Goal: Task Accomplishment & Management: Complete application form

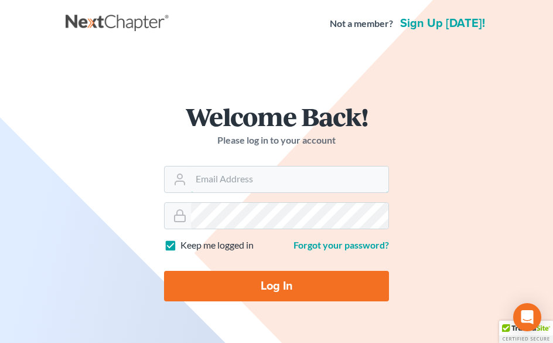
type input "[EMAIL_ADDRESS][DOMAIN_NAME]"
click at [268, 289] on input "Log In" at bounding box center [276, 286] width 225 height 30
type input "Thinking..."
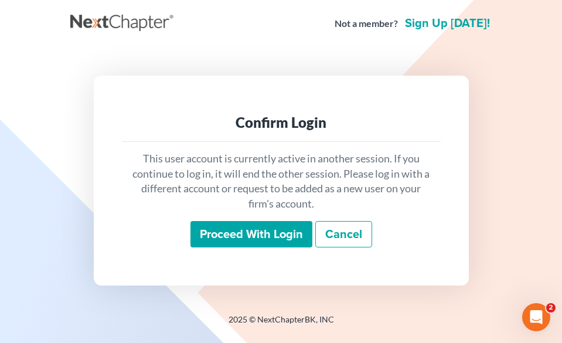
click at [310, 238] on input "Proceed with login" at bounding box center [251, 234] width 122 height 27
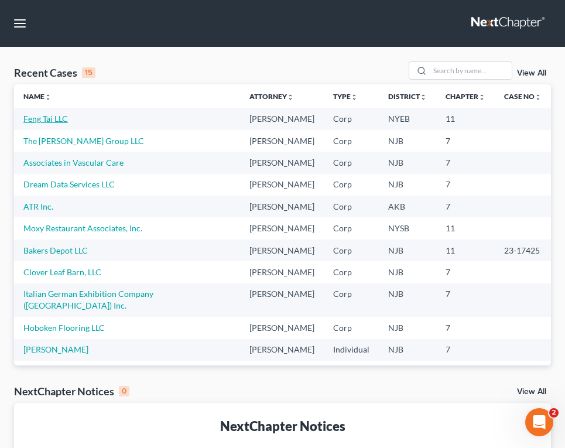
click at [55, 118] on link "Feng Tai LLC" at bounding box center [45, 119] width 45 height 10
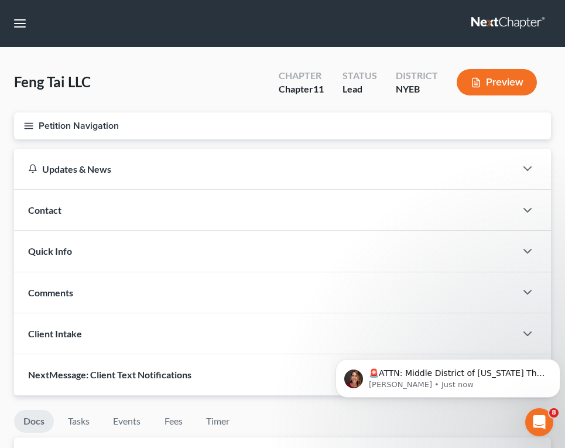
click at [77, 119] on button "Petition Navigation" at bounding box center [282, 125] width 537 height 27
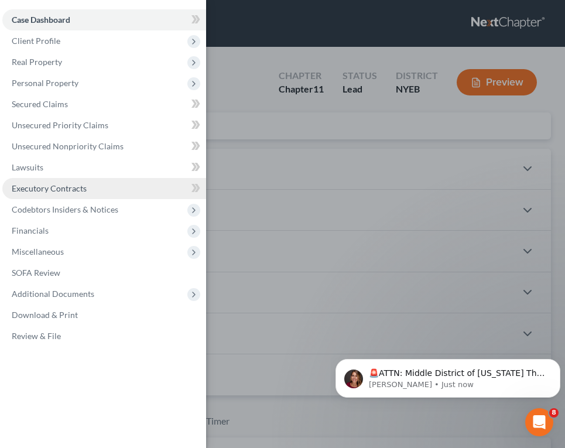
click at [66, 188] on span "Executory Contracts" at bounding box center [49, 188] width 75 height 10
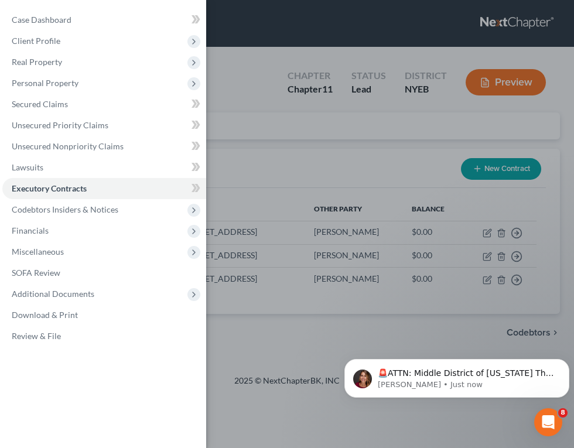
click at [290, 162] on div "Case Dashboard Payments Invoices Payments Payments Credit Report Client Profile" at bounding box center [287, 224] width 574 height 448
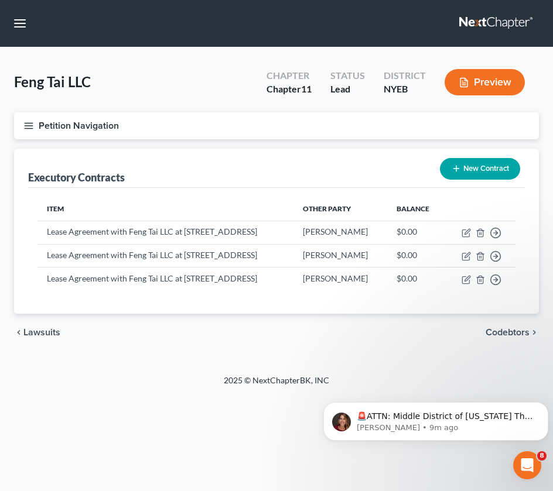
click at [288, 165] on div "Executory Contracts New Contract" at bounding box center [276, 168] width 497 height 39
click at [177, 203] on th "Item" at bounding box center [165, 208] width 256 height 23
click at [153, 342] on div "chevron_left Lawsuits Codebtors chevron_right" at bounding box center [276, 332] width 525 height 37
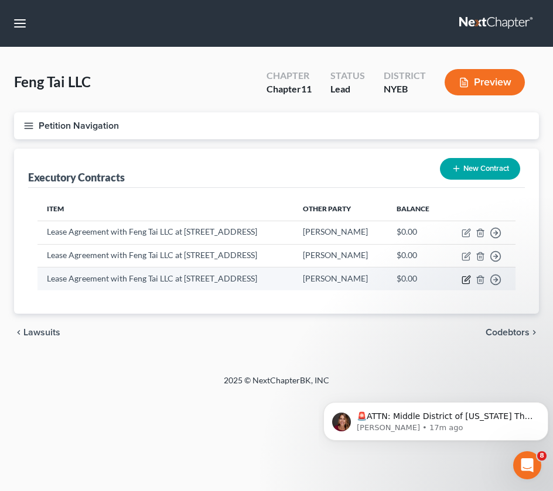
click at [471, 285] on icon "button" at bounding box center [465, 279] width 9 height 9
select select "2"
select select "35"
select select "0"
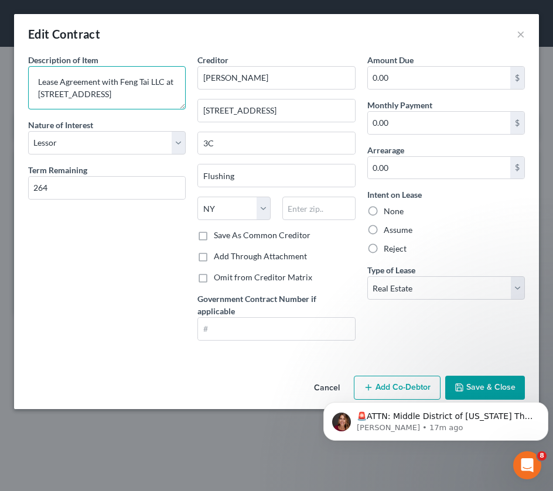
scroll to position [2, 0]
drag, startPoint x: 104, startPoint y: 105, endPoint x: 33, endPoint y: 81, distance: 74.6
click at [33, 81] on textarea "Lease Agreement with Feng Tai LLC at 43-18 Union Street Flushing NY Apt 3C" at bounding box center [107, 87] width 158 height 43
click at [472, 342] on body "🚨ATTN: Middle District of Florida The court has added a new Credit Counseling F…" at bounding box center [435, 418] width 225 height 73
click at [461, 342] on body "🚨ATTN: Middle District of Florida The court has added a new Credit Counseling F…" at bounding box center [435, 418] width 225 height 73
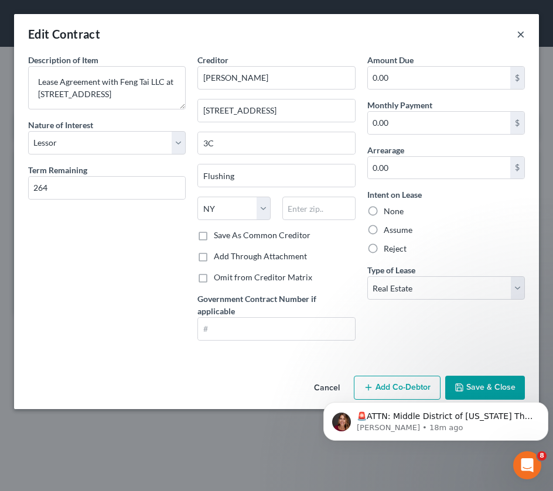
click at [522, 36] on button "×" at bounding box center [520, 34] width 8 height 14
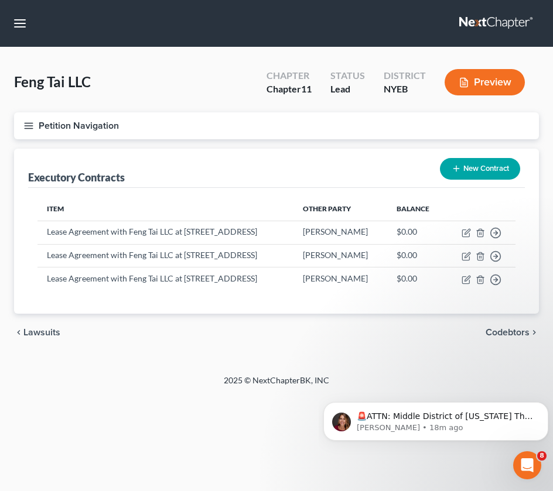
click at [480, 178] on button "New Contract" at bounding box center [480, 169] width 80 height 22
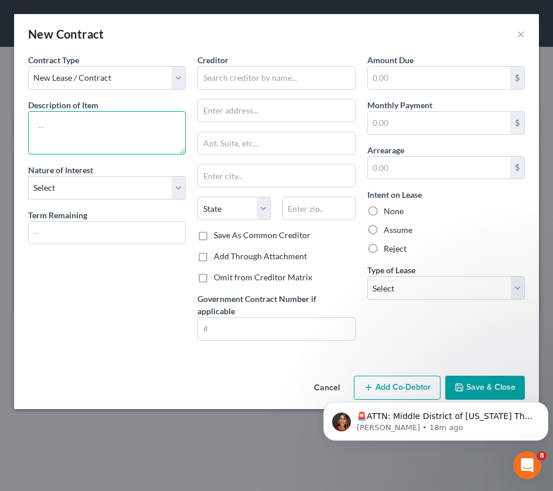
click at [125, 123] on textarea at bounding box center [107, 132] width 158 height 43
paste textarea "Lease Agreement with Feng Tai LLC at 43-18 Union Street Flushing NY Apt 3C"
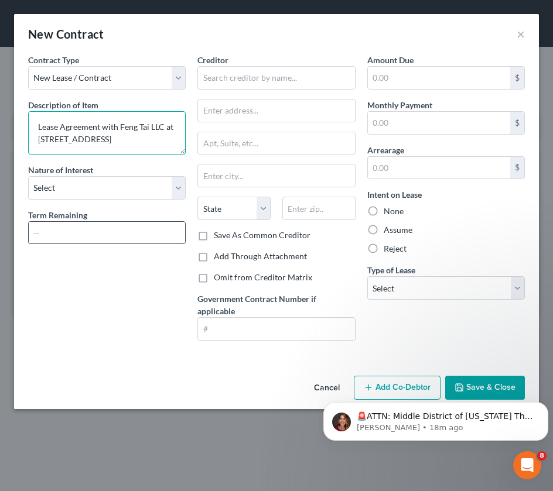
type textarea "Lease Agreement with Feng Tai LLC at 43-18 Union Street Flushing NY Apt 4A"
click at [63, 238] on input "text" at bounding box center [107, 233] width 156 height 22
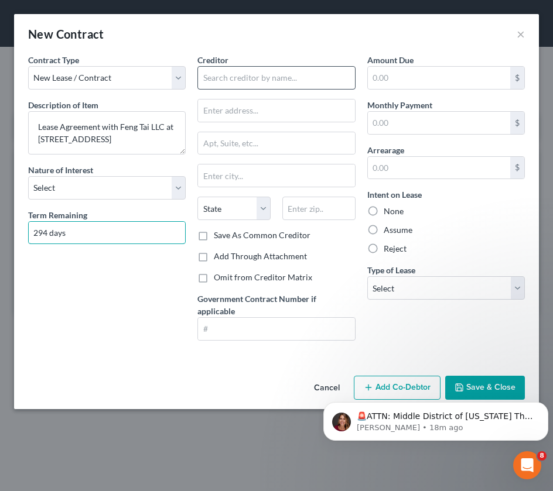
type input "294 days"
click at [277, 78] on input "text" at bounding box center [276, 77] width 158 height 23
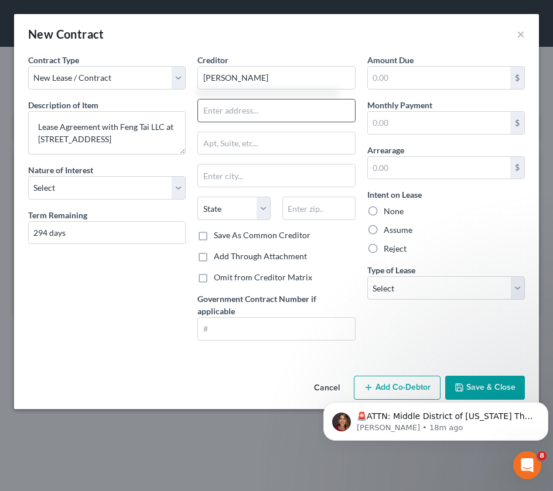
click at [314, 111] on input "text" at bounding box center [276, 111] width 156 height 22
type input "Ying Chen"
click at [224, 124] on div "Creditor * Ying Chen State AL AK AR AZ CA CO CT DE DC FL GA GU HI ID IL IN IA K…" at bounding box center [276, 142] width 158 height 176
click at [224, 112] on input "text" at bounding box center [276, 111] width 156 height 22
type input "732 49th Street"
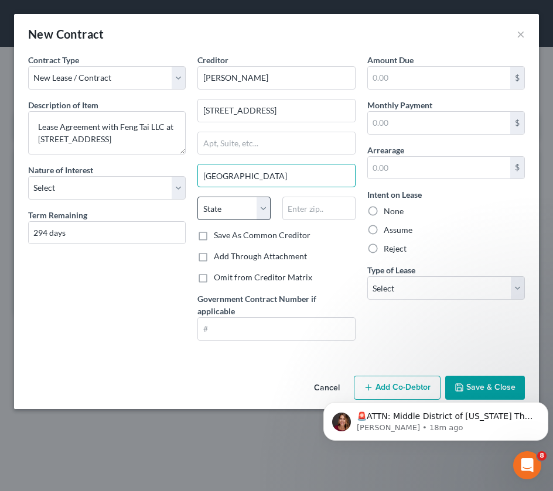
type input "Brooklyn"
click at [259, 198] on select "State AL AK AR AZ CA CO CT DE DC FL GA GU HI ID IL IN IA KS KY LA ME MD MA MI M…" at bounding box center [233, 208] width 73 height 23
select select "35"
click at [197, 197] on select "State AL AK AR AZ CA CO CT DE DC FL GA GU HI ID IL IN IA KS KY LA ME MD MA MI M…" at bounding box center [233, 208] width 73 height 23
click at [304, 196] on div "Creditor * Ying Chen 732 49th Street Brooklyn State AL AK AR AZ CA CO CT DE DC …" at bounding box center [276, 142] width 158 height 176
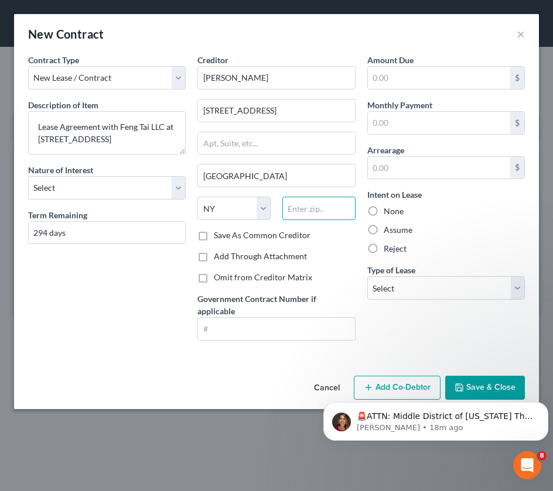
click at [304, 218] on input "text" at bounding box center [318, 208] width 73 height 23
type input "11220"
drag, startPoint x: 124, startPoint y: 309, endPoint x: 133, endPoint y: 294, distance: 17.6
click at [124, 309] on div "Contract Type New Lease / Contract New Timeshare Description of non-residential…" at bounding box center [106, 202] width 169 height 296
click at [217, 80] on input "Ying Chen" at bounding box center [276, 77] width 158 height 23
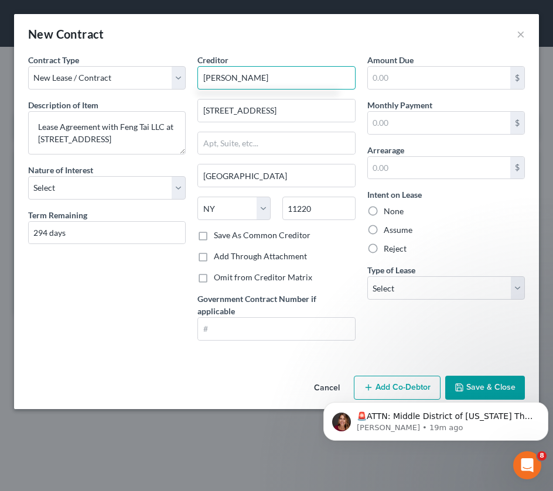
click at [217, 76] on input "YingLiang Chen" at bounding box center [276, 77] width 158 height 23
type input "Ying Liang Chen"
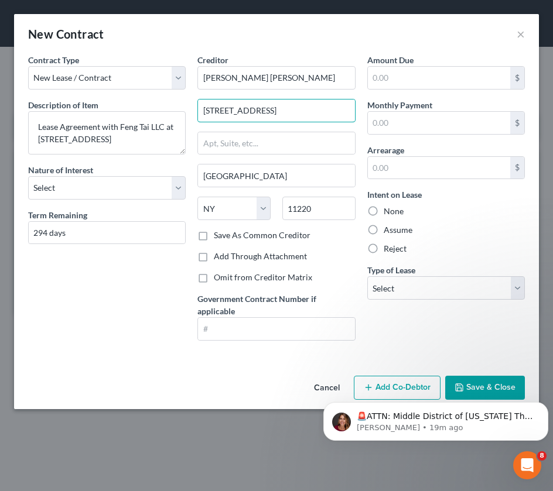
drag, startPoint x: 276, startPoint y: 121, endPoint x: 197, endPoint y: 122, distance: 79.6
click at [196, 126] on div "Creditor * Ying Liang Chen 732 49th Street Brooklyn State AL AK AR AZ CA CO CT …" at bounding box center [275, 202] width 169 height 296
type input "642 44th Street"
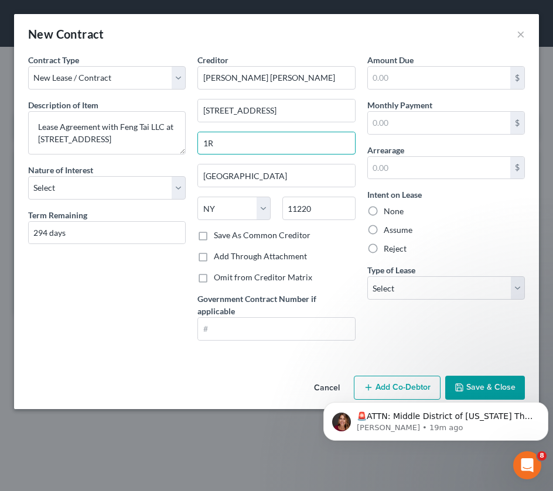
type input "1R"
click at [477, 342] on body "🚨ATTN: Middle District of Florida The court has added a new Credit Counseling F…" at bounding box center [435, 418] width 225 height 73
click at [467, 342] on body "🚨ATTN: Middle District of Florida The court has added a new Credit Counseling F…" at bounding box center [435, 418] width 225 height 73
click at [542, 342] on icon "Dismiss notification" at bounding box center [545, 405] width 6 height 6
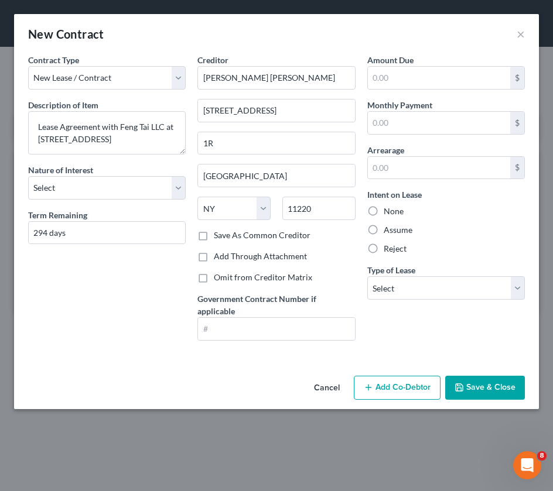
click at [493, 342] on button "Save & Close" at bounding box center [485, 388] width 80 height 25
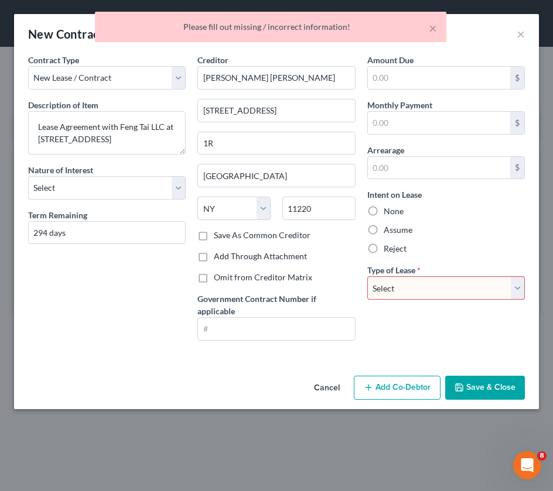
click at [434, 286] on select "Select Real Estate Car Other" at bounding box center [446, 287] width 158 height 23
select select "0"
click at [367, 276] on select "Select Real Estate Car Other" at bounding box center [446, 287] width 158 height 23
click at [477, 342] on button "Save & Close" at bounding box center [485, 388] width 80 height 25
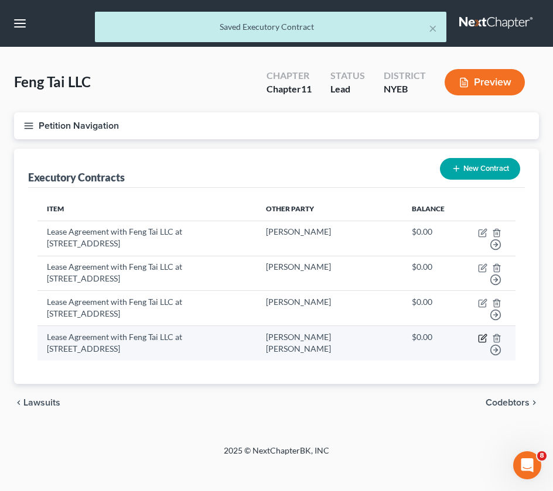
click at [484, 338] on icon "button" at bounding box center [482, 338] width 9 height 9
select select "35"
select select "0"
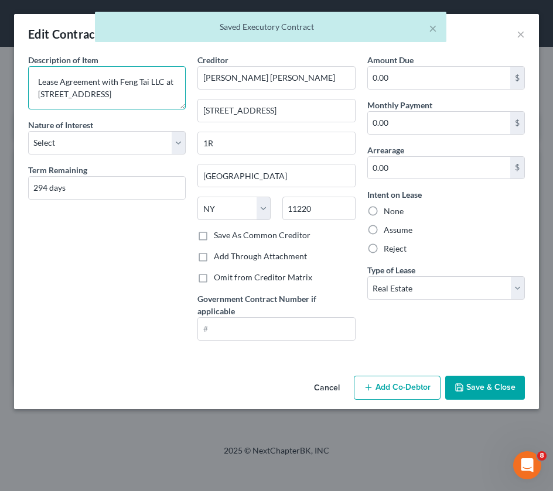
scroll to position [0, 0]
drag, startPoint x: 91, startPoint y: 100, endPoint x: 11, endPoint y: 75, distance: 84.1
click at [11, 75] on div "Edit Contract × Description of non-residential real property * Description of I…" at bounding box center [276, 245] width 553 height 491
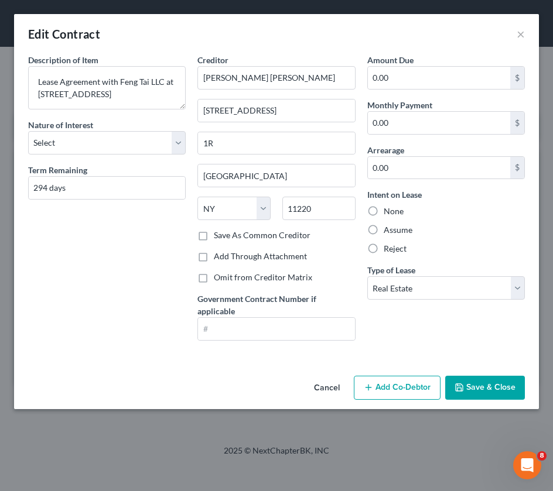
click at [465, 342] on button "Save & Close" at bounding box center [485, 388] width 80 height 25
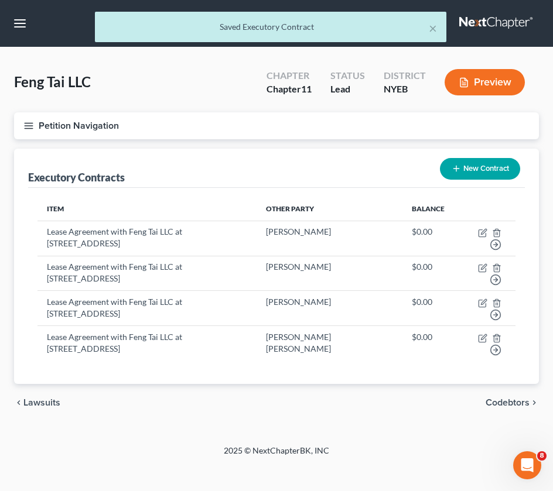
click at [481, 169] on button "New Contract" at bounding box center [480, 169] width 80 height 22
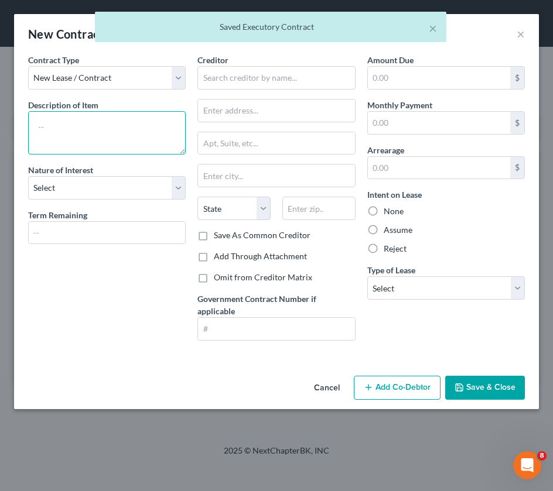
click at [122, 119] on textarea at bounding box center [107, 132] width 158 height 43
paste textarea "Lease Agreement with Feng Tai LLC at 43-18 Union Street Flushing NY Apt 4A"
type textarea "Lease Agreement with Feng Tai LLC at 43-18 Union Street Flushing NY Apt 4A"
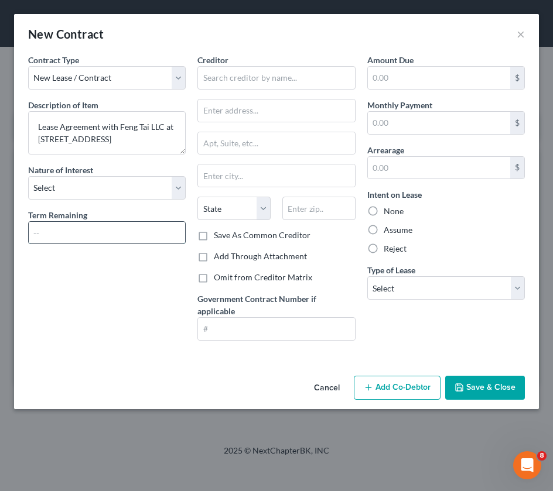
click at [54, 230] on input "text" at bounding box center [107, 233] width 156 height 22
type input "294 days"
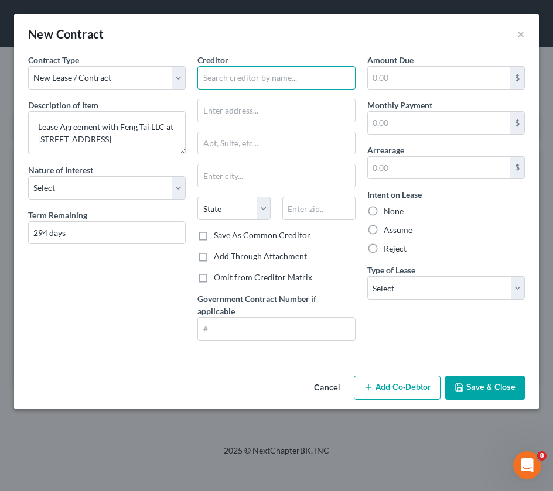
click at [298, 68] on input "text" at bounding box center [276, 77] width 158 height 23
type input "G"
type input "h"
click at [229, 81] on input "Hai Ron Du" at bounding box center [276, 77] width 158 height 23
type input "Hairong Du"
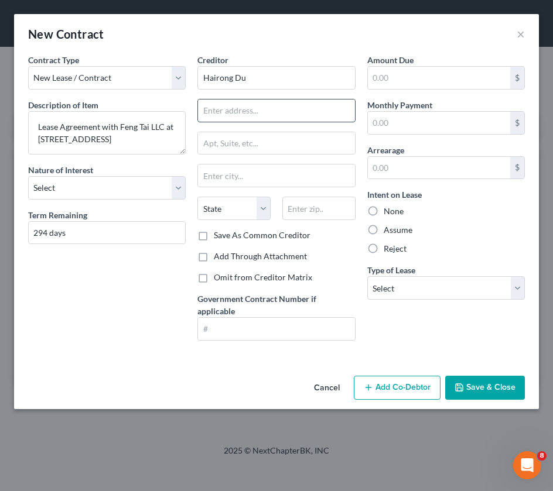
click at [245, 120] on input "text" at bounding box center [276, 111] width 156 height 22
type input "43-18 Union Street"
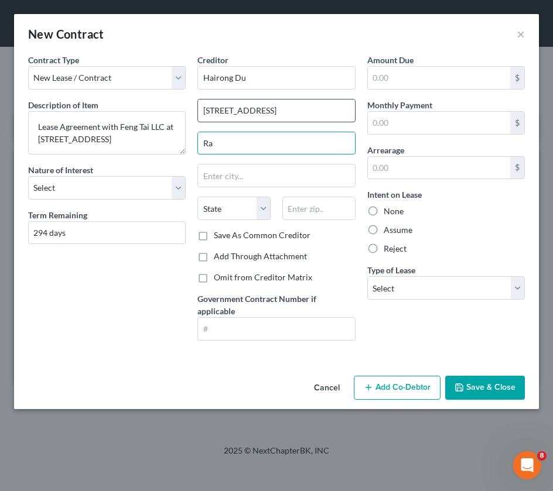
type input "R"
type input "4A"
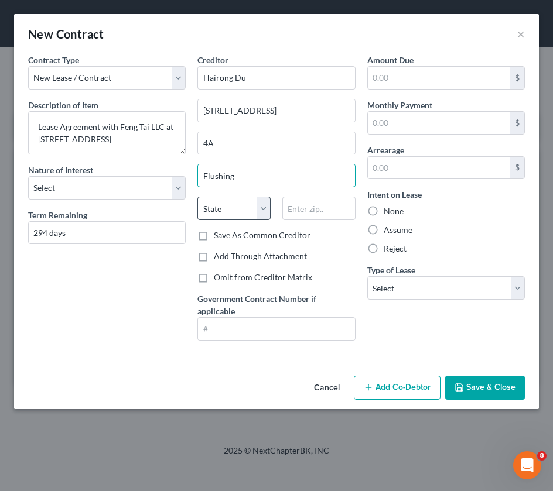
type input "Flushing"
click at [249, 213] on select "State AL AK AR AZ CA CO CT DE DC FL GA GU HI ID IL IN IA KS KY LA ME MD MA MI M…" at bounding box center [233, 208] width 73 height 23
select select "35"
click at [197, 197] on select "State AL AK AR AZ CA CO CT DE DC FL GA GU HI ID IL IN IA KS KY LA ME MD MA MI M…" at bounding box center [233, 208] width 73 height 23
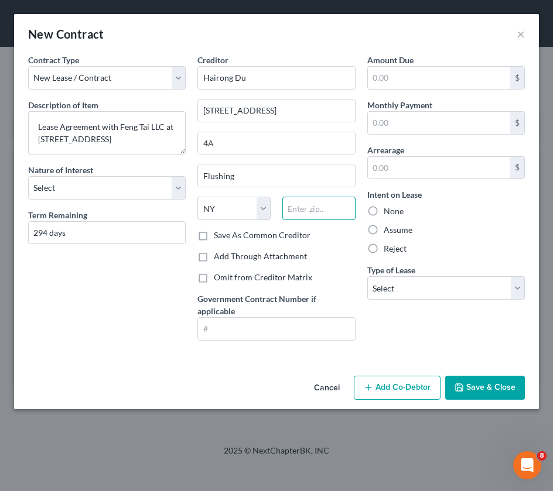
click at [324, 209] on input "text" at bounding box center [318, 208] width 73 height 23
type input "11355"
click at [483, 342] on button "Save & Close" at bounding box center [485, 388] width 80 height 25
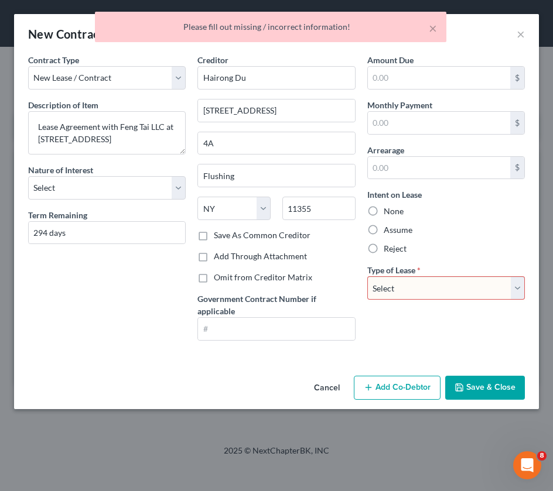
click at [457, 286] on select "Select Real Estate Car Other" at bounding box center [446, 287] width 158 height 23
select select "0"
click at [367, 276] on select "Select Real Estate Car Other" at bounding box center [446, 287] width 158 height 23
click at [478, 342] on button "Save & Close" at bounding box center [485, 388] width 80 height 25
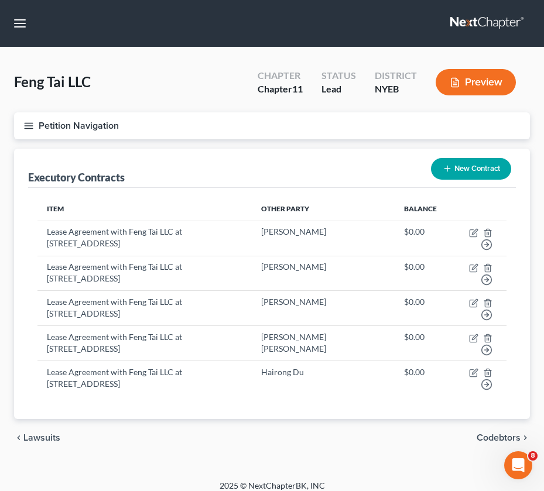
click at [276, 167] on div "Executory Contracts New Contract" at bounding box center [272, 168] width 488 height 39
click at [437, 164] on button "New Contract" at bounding box center [471, 169] width 80 height 22
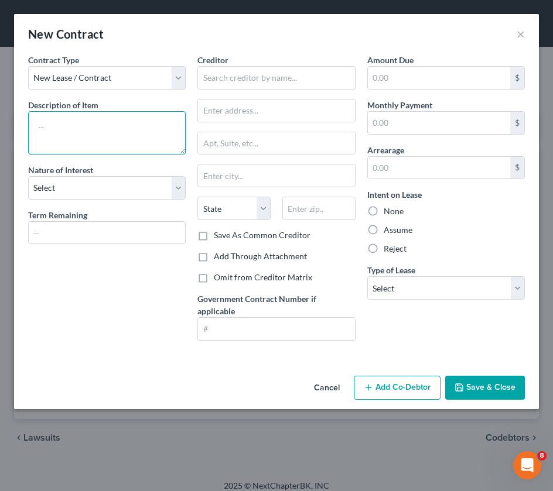
click at [123, 136] on textarea at bounding box center [107, 132] width 158 height 43
paste textarea "Lease Agreement with Feng Tai LLC at 43-18 Union Street Flushing NY Apt 4A"
type textarea "Lease Agreement with Feng Tai LLC at 43-18 Union Street Flushing NY Apt 4D"
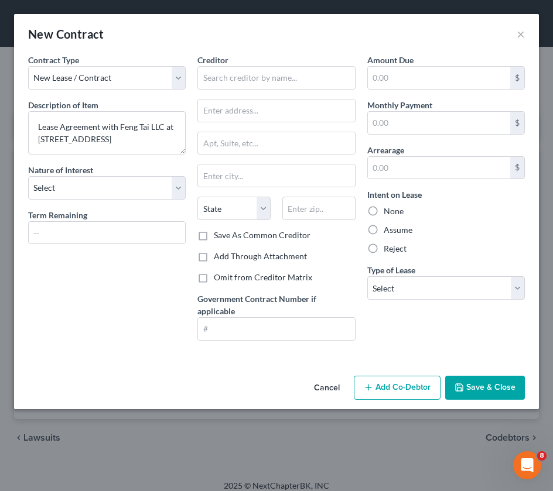
click at [515, 33] on div "New Contract ×" at bounding box center [276, 34] width 525 height 40
click at [519, 35] on button "×" at bounding box center [520, 34] width 8 height 14
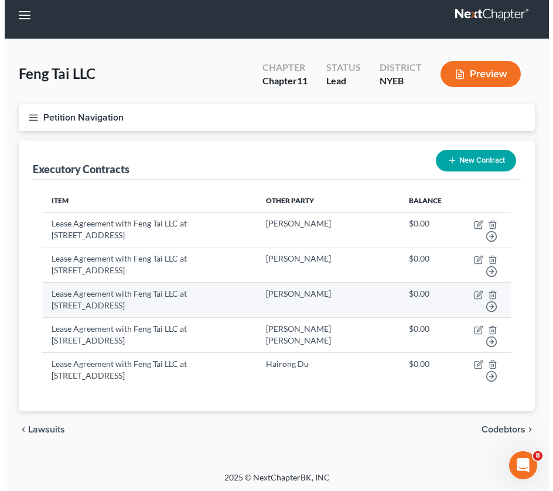
scroll to position [10, 0]
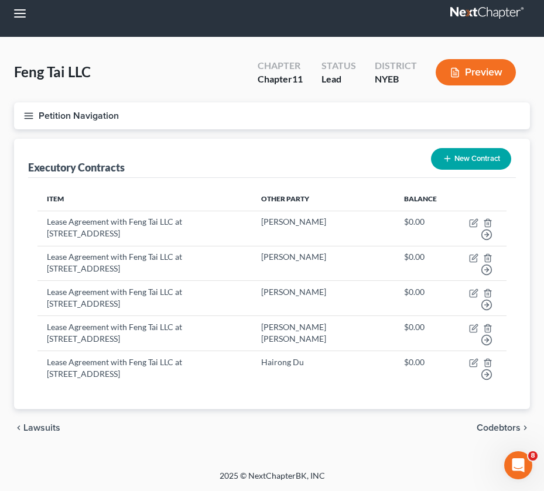
click at [442, 166] on button "New Contract" at bounding box center [471, 159] width 80 height 22
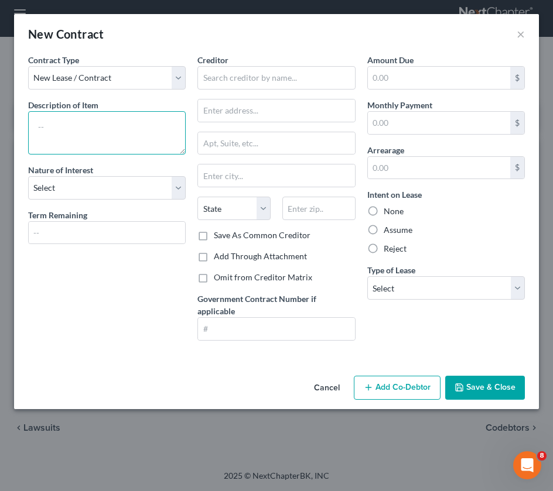
click at [85, 133] on textarea at bounding box center [107, 132] width 158 height 43
paste textarea "Lease Agreement with Feng Tai LLC at 43-18 Union Street Flushing NY Apt 4A"
click at [93, 150] on textarea "Lease Agreement with Feng Tai LLC at 43-18 Union Street Flushing NY Apt 4A" at bounding box center [107, 132] width 158 height 43
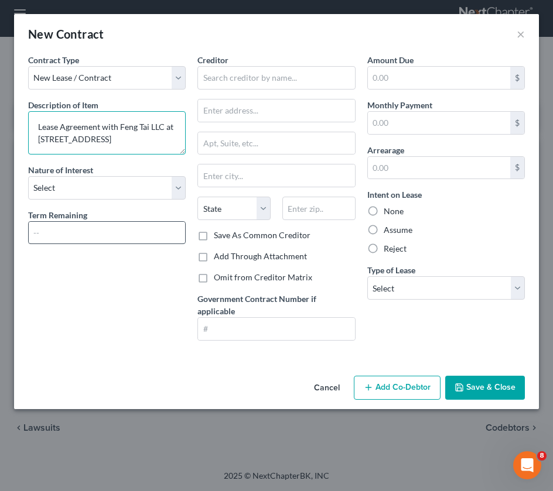
type textarea "Lease Agreement with Feng Tai LLC at 43-18 Union Street Flushing NY Apt 4D"
click at [131, 236] on input "text" at bounding box center [107, 233] width 156 height 22
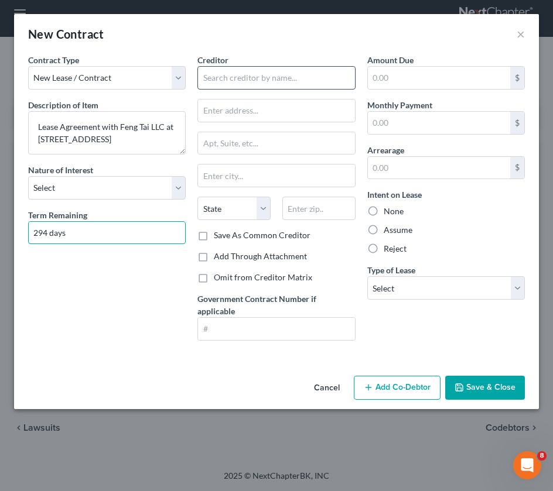
type input "294 days"
click at [206, 81] on input "text" at bounding box center [276, 77] width 158 height 23
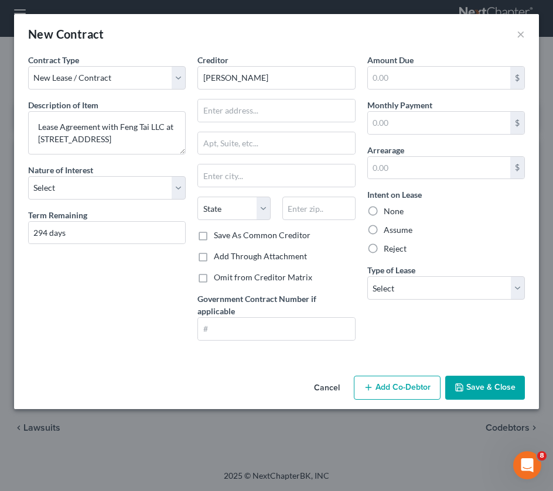
type input "Shou Zheng Zheng"
click at [228, 117] on input "text" at bounding box center [276, 111] width 156 height 22
type input "962 57th Street"
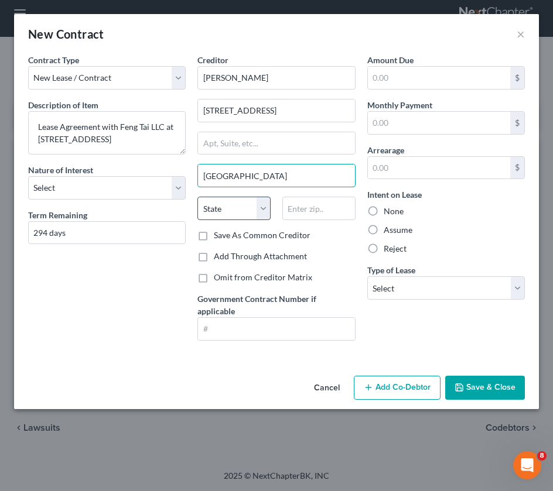
type input "Brooklyn"
click at [203, 211] on select "State AL AK AR AZ CA CO CT DE DC FL GA GU HI ID IL IN IA KS KY LA ME MD MA MI M…" at bounding box center [233, 208] width 73 height 23
select select "35"
click at [197, 197] on select "State AL AK AR AZ CA CO CT DE DC FL GA GU HI ID IL IN IA KS KY LA ME MD MA MI M…" at bounding box center [233, 208] width 73 height 23
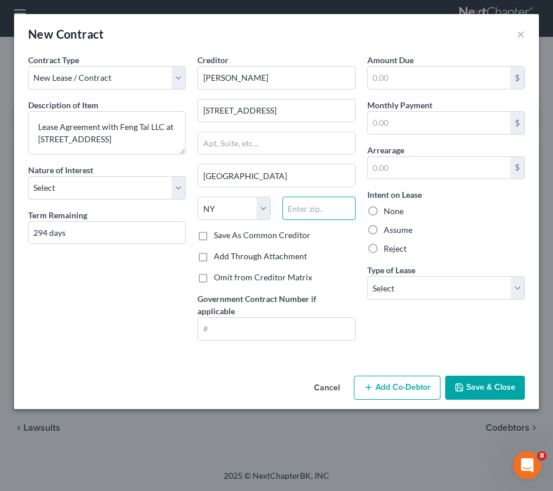
click at [313, 208] on input "text" at bounding box center [318, 208] width 73 height 23
type input "11219"
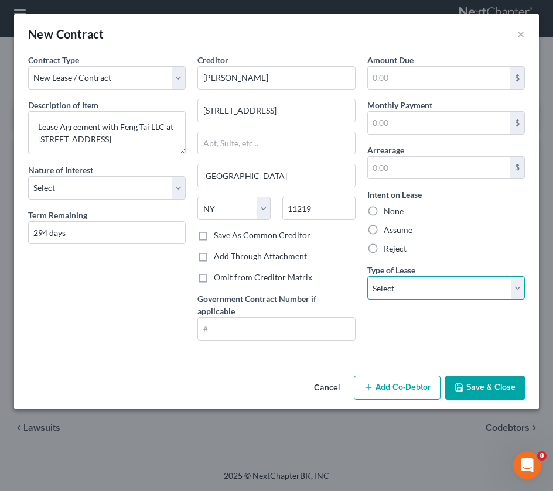
click at [413, 281] on select "Select Real Estate Car Other" at bounding box center [446, 287] width 158 height 23
select select "0"
click at [367, 276] on select "Select Real Estate Car Other" at bounding box center [446, 287] width 158 height 23
click at [494, 342] on button "Save & Close" at bounding box center [485, 388] width 80 height 25
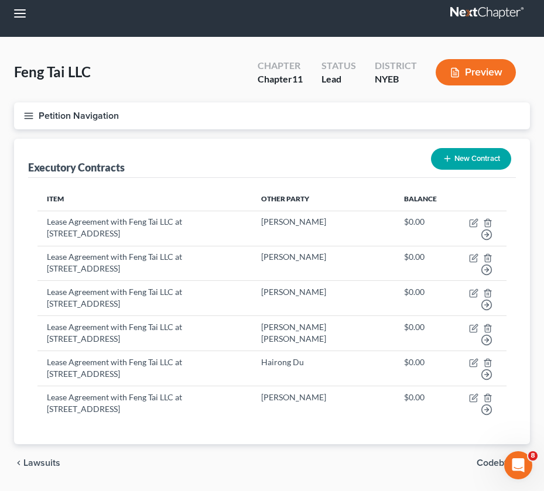
drag, startPoint x: 235, startPoint y: 165, endPoint x: 237, endPoint y: 146, distance: 19.4
click at [235, 165] on div "Executory Contracts New Contract" at bounding box center [272, 158] width 488 height 39
click at [287, 342] on div "Item Other Party Balance Lease Agreement with Feng Tai LLC at 43-18 Union Stree…" at bounding box center [272, 311] width 488 height 266
click at [447, 162] on icon "button" at bounding box center [447, 158] width 9 height 9
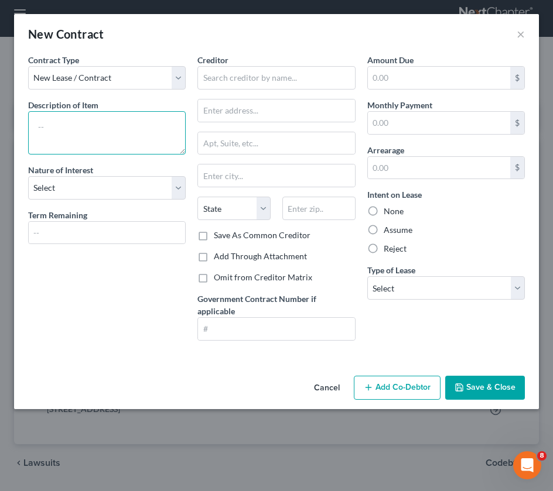
click at [101, 132] on textarea at bounding box center [107, 132] width 158 height 43
paste textarea "Lease Agreement with Feng Tai LLC at 43-18 Union Street Flushing NY Apt 4A"
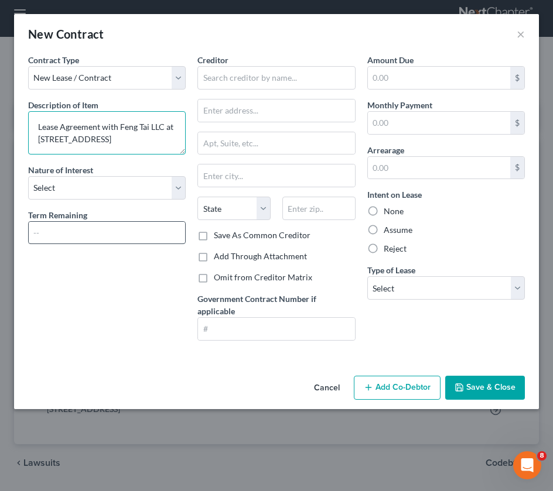
type textarea "Lease Agreement with Feng Tai LLC at 43-18 Union Street Flushing NY Apt 7A"
click at [100, 236] on input "text" at bounding box center [107, 233] width 156 height 22
type input "294 days"
type input "Brooklyn"
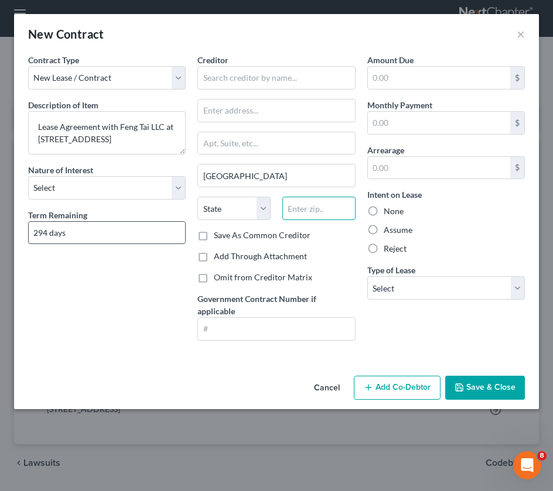
type input "11219"
select select "35"
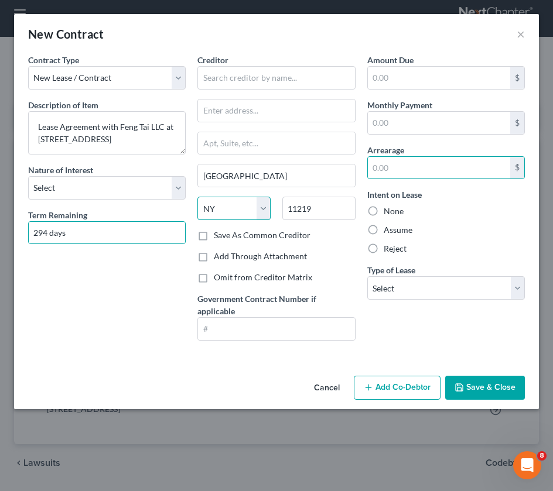
select select
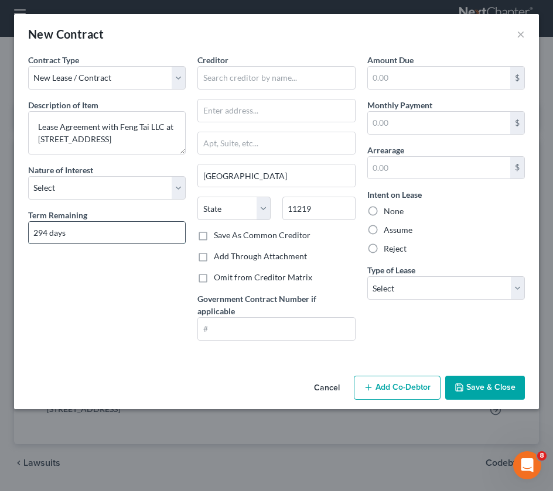
click at [45, 231] on input "294 days" at bounding box center [107, 233] width 156 height 22
type input "264 days"
click at [251, 117] on input "text" at bounding box center [276, 111] width 156 height 22
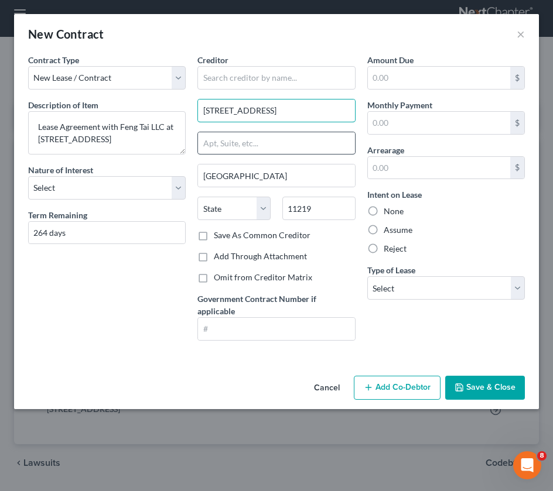
type input "4170 Main Street"
click at [244, 146] on input "text" at bounding box center [276, 143] width 156 height 22
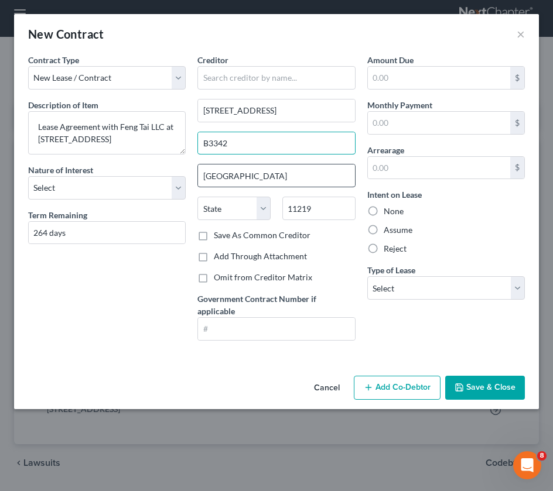
type input "B3342"
drag, startPoint x: 257, startPoint y: 172, endPoint x: 179, endPoint y: 172, distance: 77.9
click at [179, 172] on div "Contract Type New Lease / Contract New Timeshare Description of non-residential…" at bounding box center [276, 202] width 508 height 296
type input "Flushing"
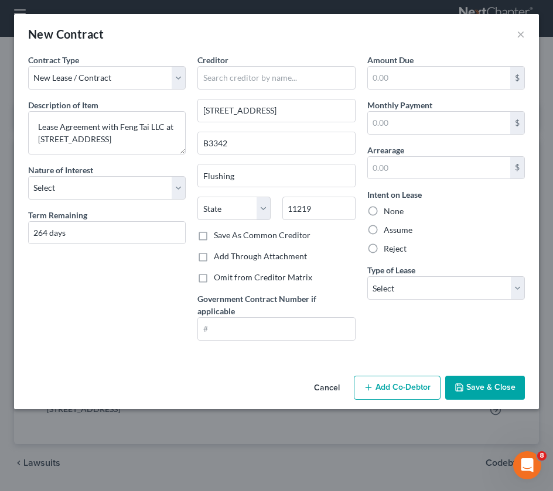
click at [221, 227] on div "State AL AK AR AZ CA CO CT DE DC FL GA GU HI ID IL IN IA KS KY LA ME MD MA MI M…" at bounding box center [275, 213] width 169 height 33
click at [226, 212] on select "State AL AK AR AZ CA CO CT DE DC FL GA GU HI ID IL IN IA KS KY LA ME MD MA MI M…" at bounding box center [233, 208] width 73 height 23
select select "33"
click at [197, 197] on select "State AL AK AR AZ CA CO CT DE DC FL GA GU HI ID IL IN IA KS KY LA ME MD MA MI M…" at bounding box center [233, 208] width 73 height 23
drag, startPoint x: 314, startPoint y: 213, endPoint x: 296, endPoint y: 206, distance: 19.5
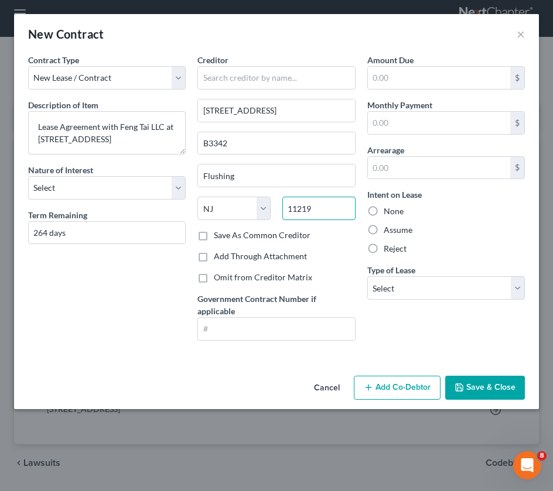
click at [296, 206] on input "11219" at bounding box center [318, 208] width 73 height 23
type input "11355"
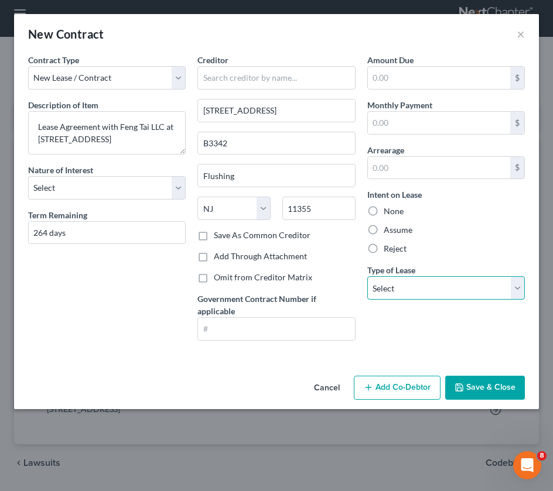
select select "35"
click at [436, 293] on select "Select Real Estate Car Other" at bounding box center [446, 287] width 158 height 23
select select "0"
click at [367, 276] on select "Select Real Estate Car Other" at bounding box center [446, 287] width 158 height 23
click at [488, 342] on button "Save & Close" at bounding box center [485, 388] width 80 height 25
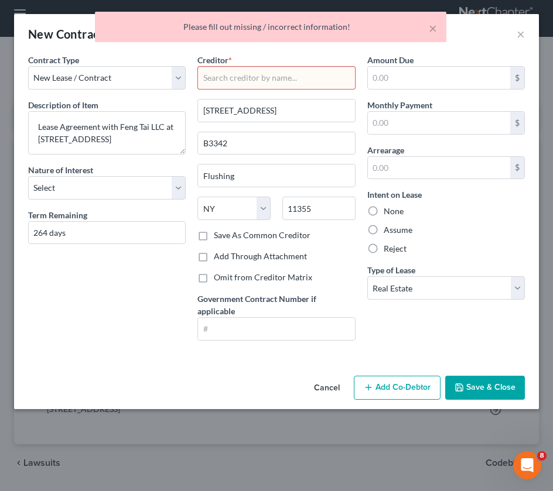
click at [282, 81] on input "text" at bounding box center [276, 77] width 158 height 23
click at [463, 342] on button "Save & Close" at bounding box center [485, 388] width 80 height 25
type input "Dong Li"
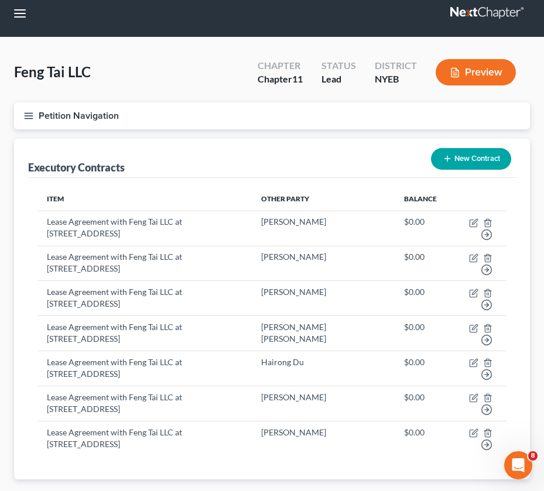
click at [213, 139] on div "Executory Contracts New Contract" at bounding box center [272, 158] width 488 height 39
click at [451, 158] on button "New Contract" at bounding box center [471, 159] width 80 height 22
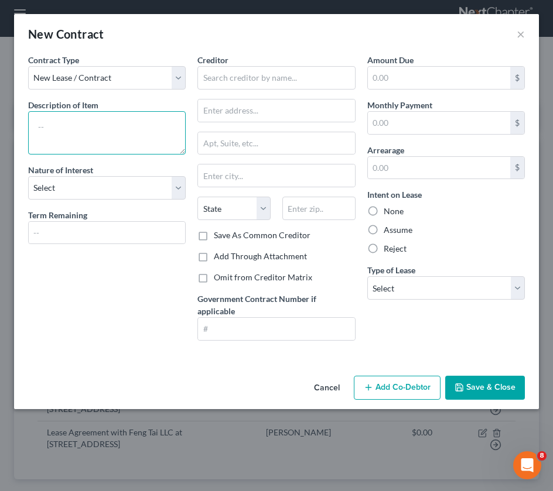
click at [108, 124] on textarea at bounding box center [107, 132] width 158 height 43
paste textarea "Lease Agreement with Feng Tai LLC at 43-18 Union Street Flushing NY Apt 4A"
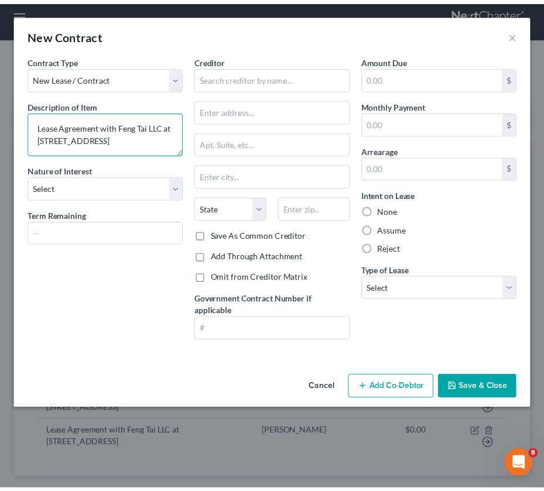
scroll to position [12, 0]
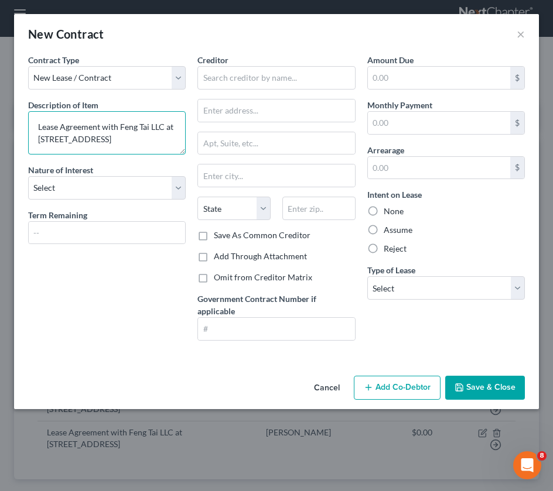
drag, startPoint x: 75, startPoint y: 149, endPoint x: 54, endPoint y: 147, distance: 20.6
click at [54, 147] on textarea "Lease Agreement with Feng Tai LLC at 43-18 Union Street Flushing NY Apt 4A" at bounding box center [107, 132] width 158 height 43
type textarea "Lease Agreement with Feng Tai LLC at 43-18 Union Street Flushing NY Apt 2A"
click at [297, 57] on div "Creditor *" at bounding box center [276, 72] width 158 height 36
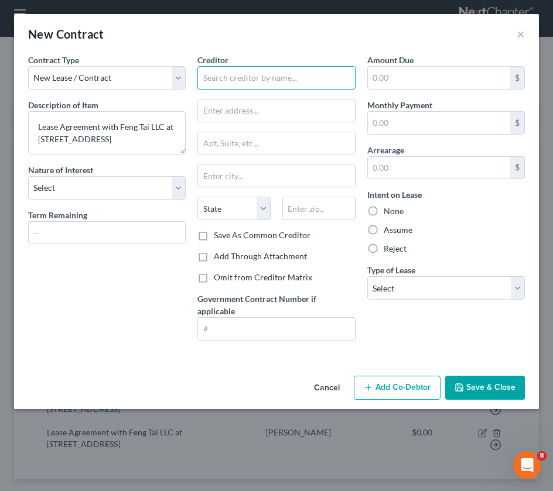
click at [295, 67] on input "text" at bounding box center [276, 77] width 158 height 23
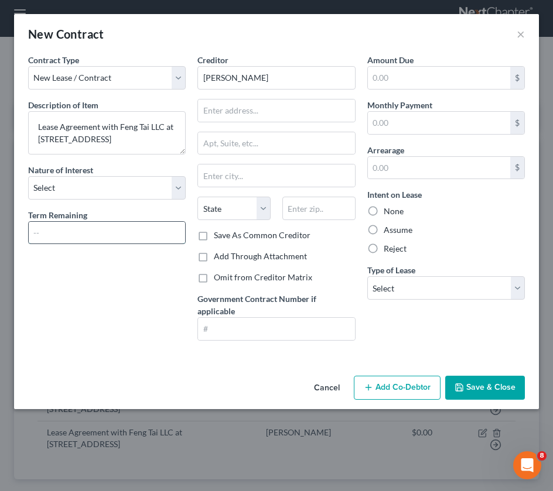
click at [116, 238] on input "text" at bounding box center [107, 233] width 156 height 22
type input "Sing Jung"
type input "294 days"
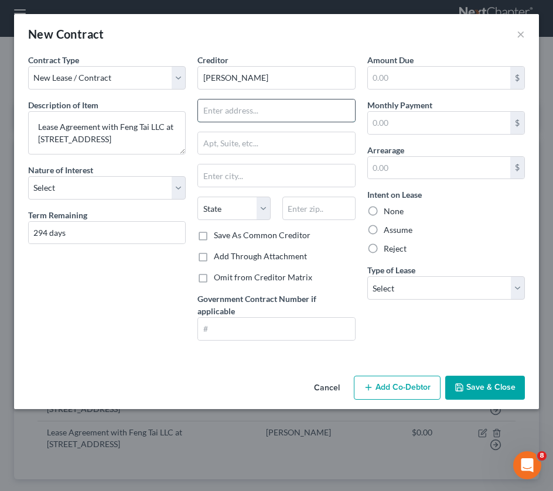
click at [244, 116] on input "text" at bounding box center [276, 111] width 156 height 22
type input "T4407 38th Av"
type input "Fl 1"
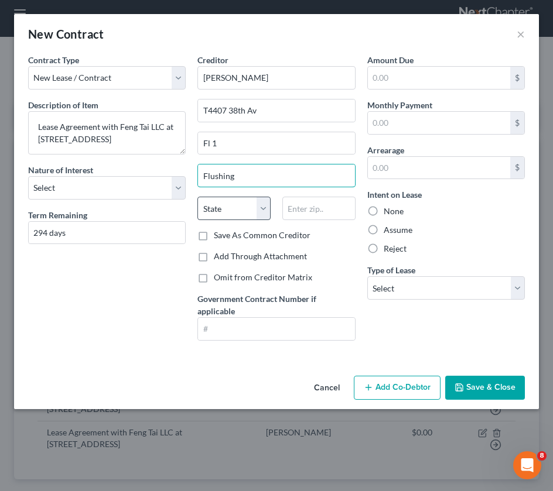
type input "Flushing"
click at [237, 213] on select "State AL AK AR AZ CA CO CT DE DC FL GA GU HI ID IL IN IA KS KY LA ME MD MA MI M…" at bounding box center [233, 208] width 73 height 23
select select "35"
click at [197, 197] on select "State AL AK AR AZ CA CO CT DE DC FL GA GU HI ID IL IN IA KS KY LA ME MD MA MI M…" at bounding box center [233, 208] width 73 height 23
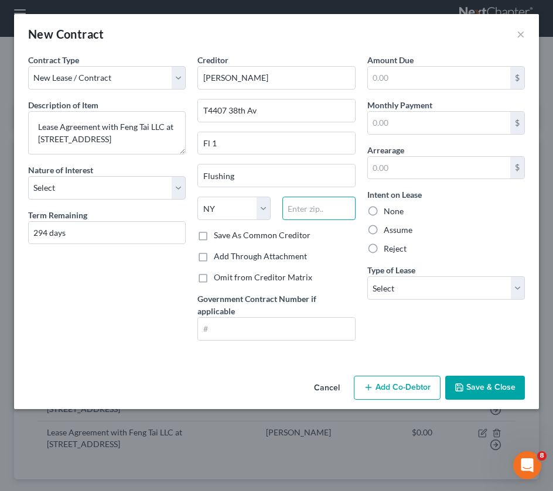
click at [344, 206] on input "text" at bounding box center [318, 208] width 73 height 23
type input "11354"
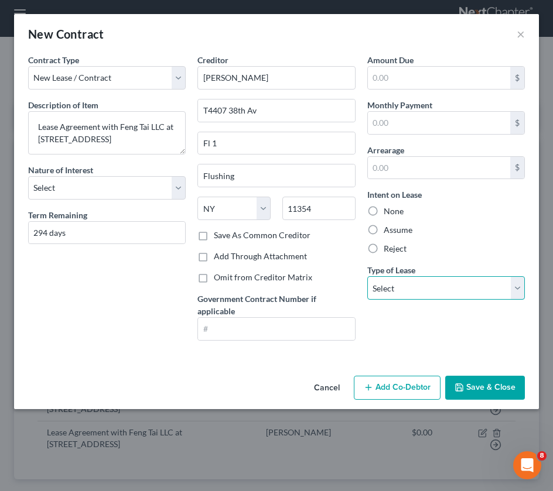
click at [461, 290] on select "Select Real Estate Car Other" at bounding box center [446, 287] width 158 height 23
select select "0"
click at [367, 276] on select "Select Real Estate Car Other" at bounding box center [446, 287] width 158 height 23
click at [475, 342] on button "Save & Close" at bounding box center [485, 388] width 80 height 25
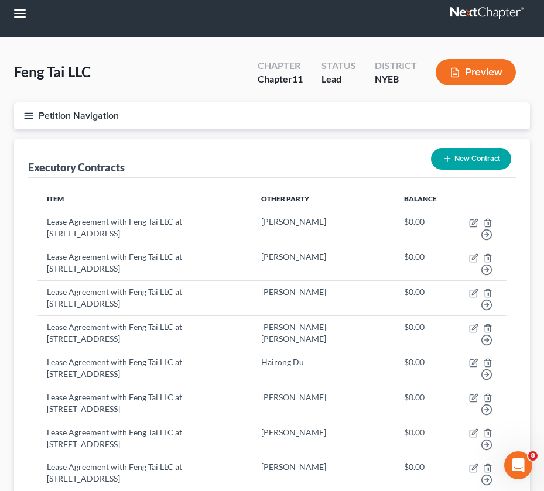
click at [210, 191] on th "Item" at bounding box center [144, 198] width 214 height 23
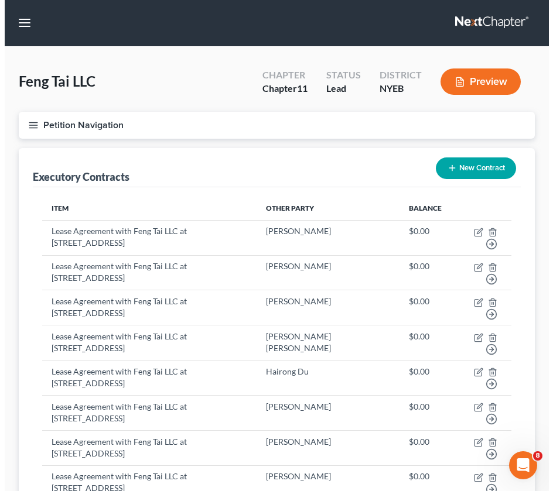
scroll to position [0, 0]
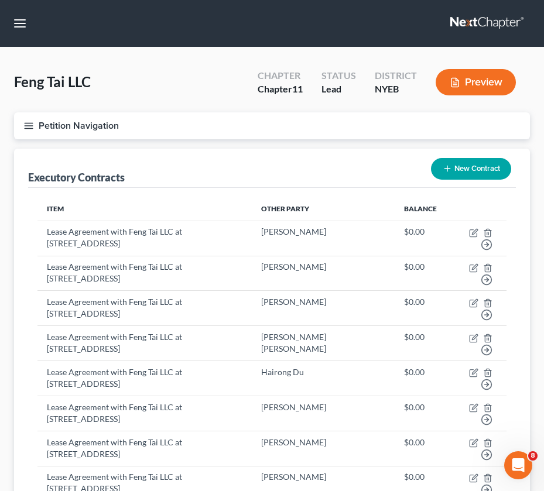
click at [472, 173] on button "New Contract" at bounding box center [471, 169] width 80 height 22
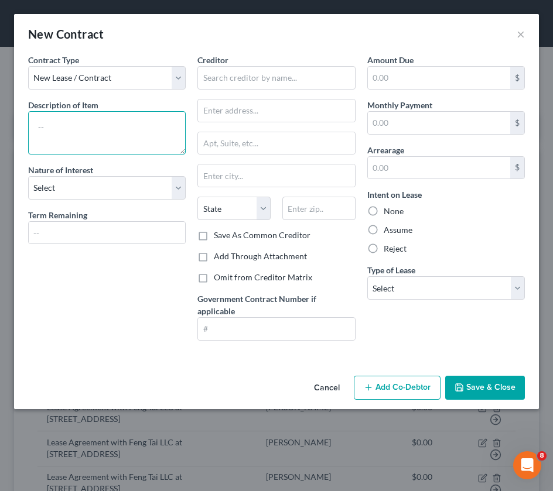
click at [129, 138] on textarea at bounding box center [107, 132] width 158 height 43
paste textarea "Lease Agreement with Feng Tai LLC at 43-18 Union Street Flushing NY Apt 4A"
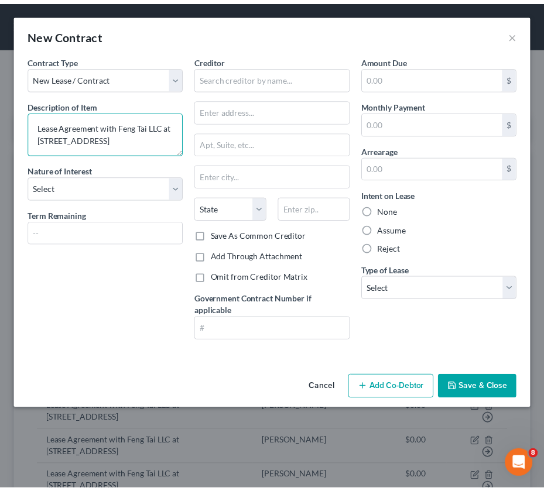
scroll to position [12, 0]
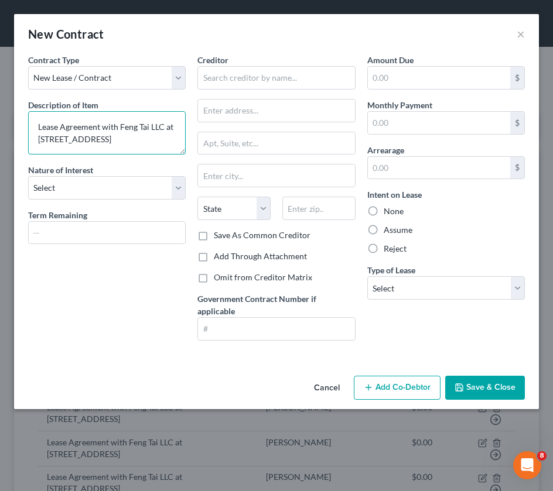
drag, startPoint x: 82, startPoint y: 152, endPoint x: 54, endPoint y: 152, distance: 27.5
click at [54, 152] on textarea "Lease Agreement with Feng Tai LLC at 43-18 Union Street Flushing NY Apt 4A" at bounding box center [107, 132] width 158 height 43
type textarea "Lease Agreement with Feng Tai LLC at 43-18 Union Street Flushing NY Apt 2B"
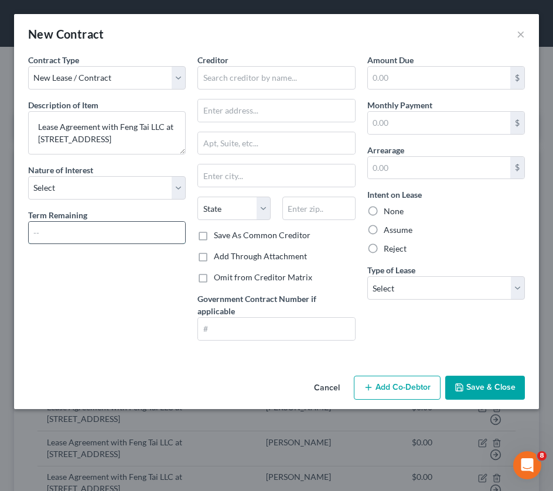
click at [69, 234] on input "text" at bounding box center [107, 233] width 156 height 22
click at [111, 237] on input "text" at bounding box center [107, 233] width 156 height 22
type input "294 Days"
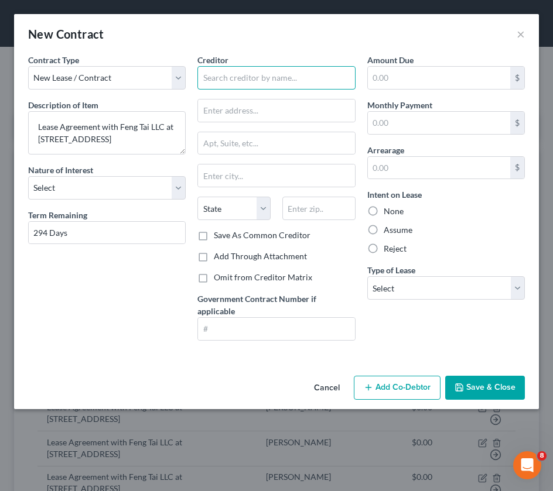
click at [304, 84] on input "text" at bounding box center [276, 77] width 158 height 23
type input "Peishn Wang/ Yunjie Zhang"
drag, startPoint x: 337, startPoint y: 360, endPoint x: 345, endPoint y: 360, distance: 8.2
click at [336, 342] on div "Contract Type New Lease / Contract New Timeshare Description of non-residential…" at bounding box center [276, 212] width 525 height 317
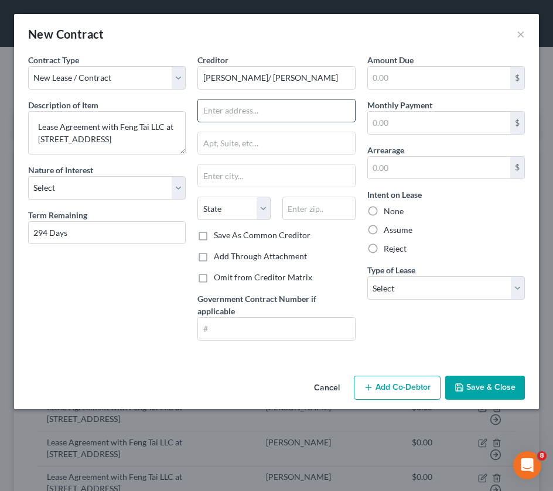
click at [208, 115] on input "text" at bounding box center [276, 111] width 156 height 22
type input "4148 194th Street"
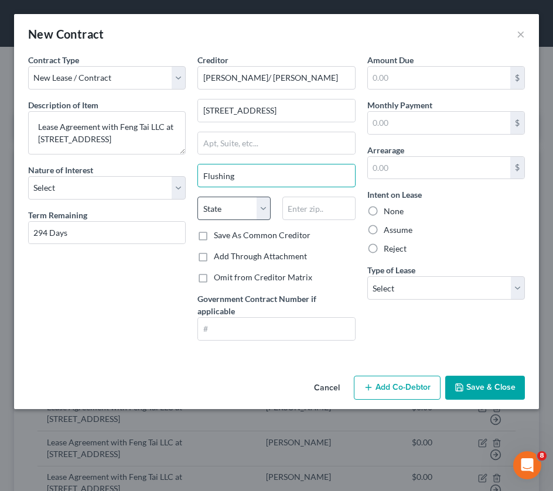
type input "Flushing"
click at [241, 218] on select "State AL AK AR AZ CA CO CT DE DC FL GA GU HI ID IL IN IA KS KY LA ME MD MA MI M…" at bounding box center [233, 208] width 73 height 23
select select "35"
click at [197, 197] on select "State AL AK AR AZ CA CO CT DE DC FL GA GU HI ID IL IN IA KS KY LA ME MD MA MI M…" at bounding box center [233, 208] width 73 height 23
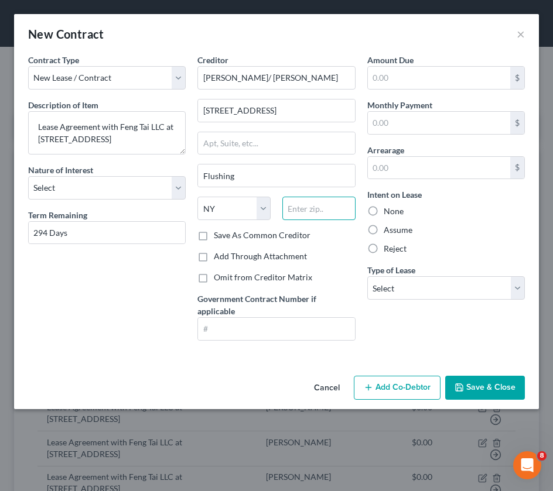
click at [309, 210] on input "text" at bounding box center [318, 208] width 73 height 23
type input "11355"
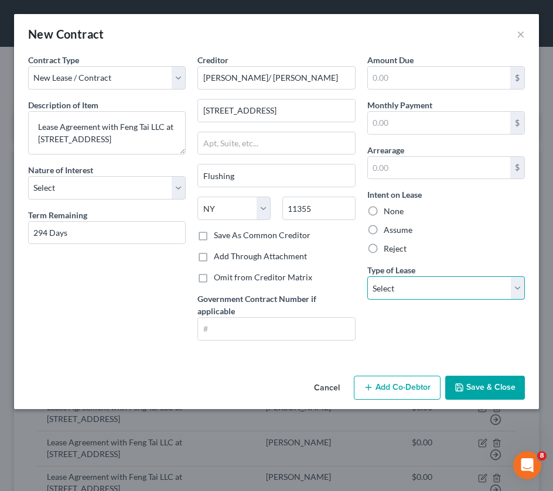
click at [397, 285] on select "Select Real Estate Car Other" at bounding box center [446, 287] width 158 height 23
select select "0"
click at [367, 276] on select "Select Real Estate Car Other" at bounding box center [446, 287] width 158 height 23
click at [461, 342] on polyline "button" at bounding box center [459, 389] width 4 height 3
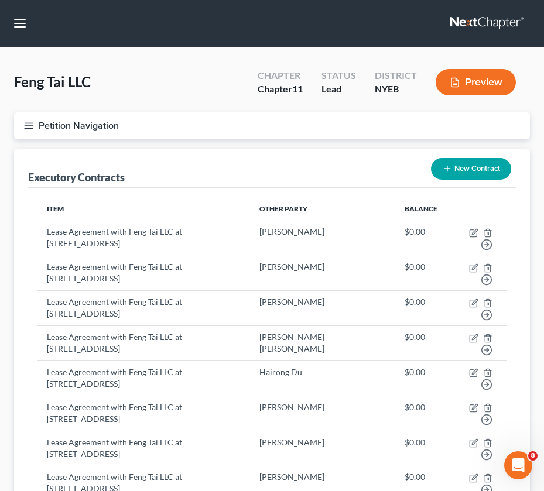
click at [186, 161] on div "Executory Contracts New Contract" at bounding box center [272, 168] width 488 height 39
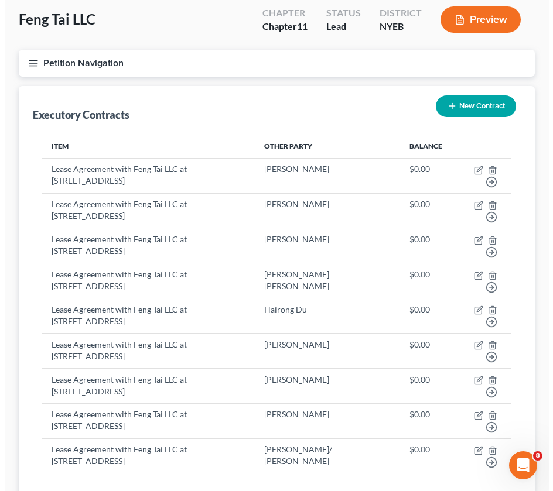
scroll to position [0, 0]
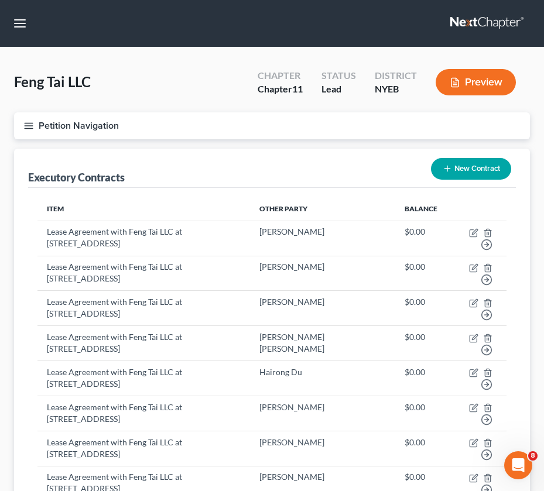
click at [468, 169] on button "New Contract" at bounding box center [471, 169] width 80 height 22
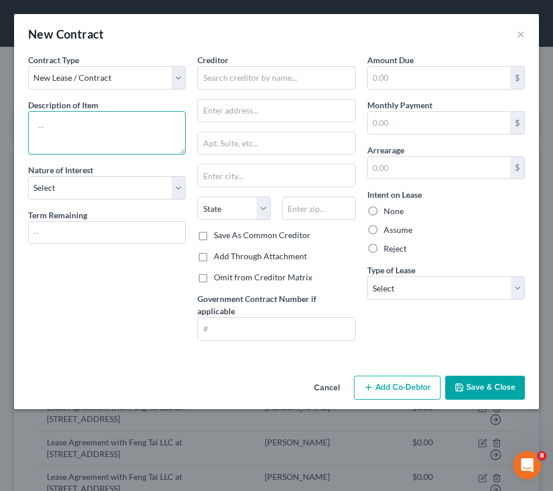
click at [80, 137] on textarea at bounding box center [107, 132] width 158 height 43
paste textarea "Lease Agreement with Feng Tai LLC at 43-18 Union Street Flushing NY Apt 4A"
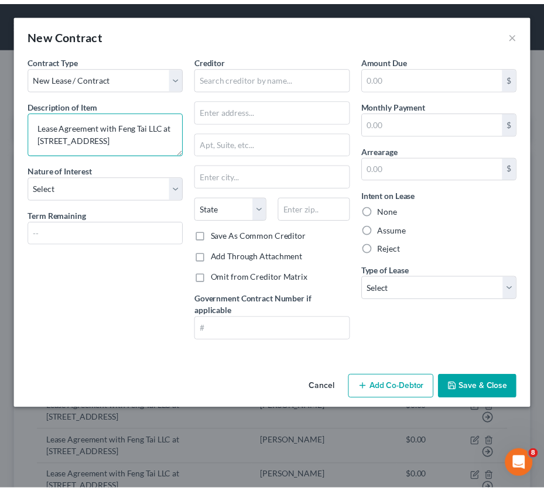
scroll to position [2, 0]
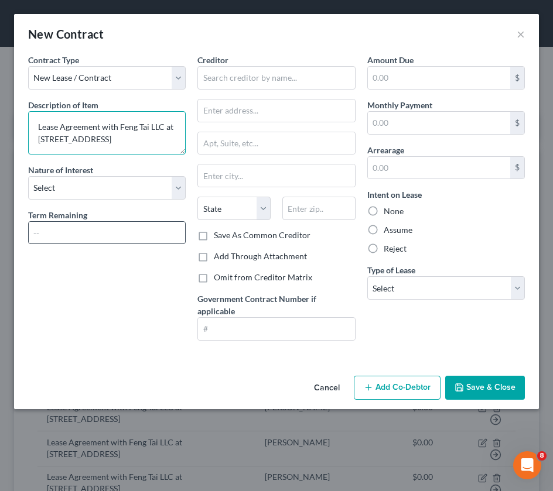
type textarea "Lease Agreement with Feng Tai LLC at 43-18 Union Street Flushing NY Apt 2C"
click at [46, 230] on input "text" at bounding box center [107, 233] width 156 height 22
type input "294 Days"
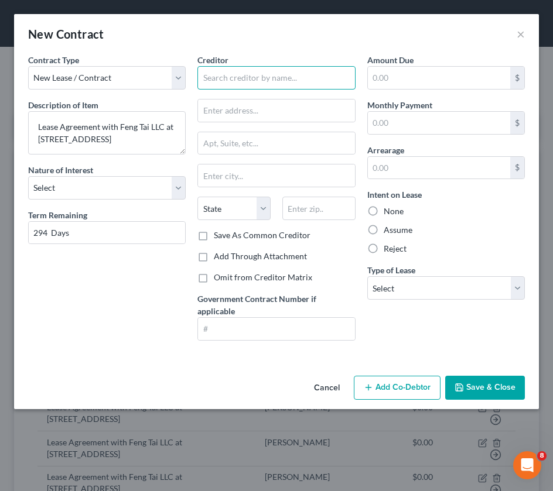
click at [227, 78] on input "text" at bounding box center [276, 77] width 158 height 23
type input "Lin Quiandong"
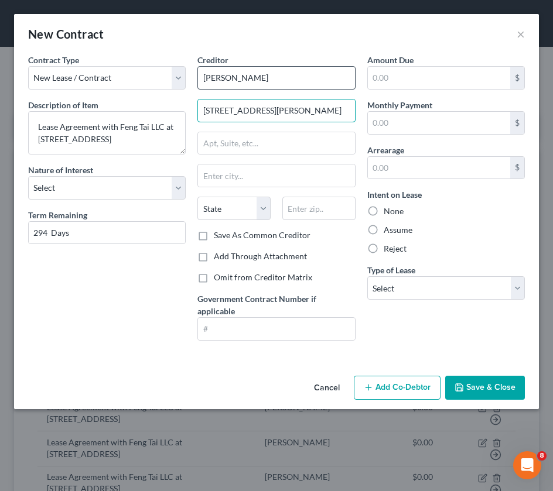
type input "4217 Murray Street"
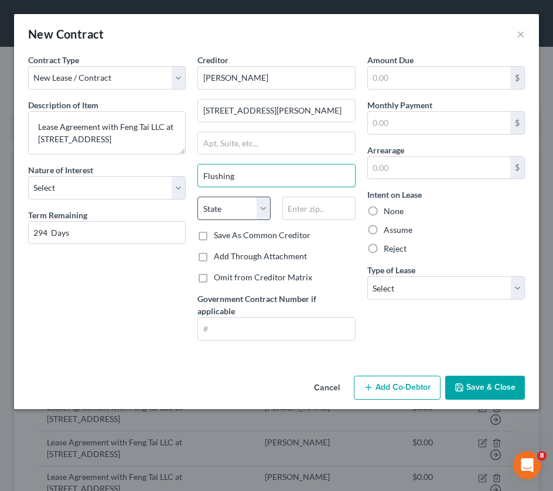
type input "Flushing"
click at [263, 212] on select "State AL AK AR AZ CA CO CT DE DC FL GA GU HI ID IL IN IA KS KY LA ME MD MA MI M…" at bounding box center [233, 208] width 73 height 23
click at [239, 208] on select "State AL AK AR AZ CA CO CT DE DC FL GA GU HI ID IL IN IA KS KY LA ME MD MA MI M…" at bounding box center [233, 208] width 73 height 23
select select "35"
click at [197, 197] on select "State AL AK AR AZ CA CO CT DE DC FL GA GU HI ID IL IN IA KS KY LA ME MD MA MI M…" at bounding box center [233, 208] width 73 height 23
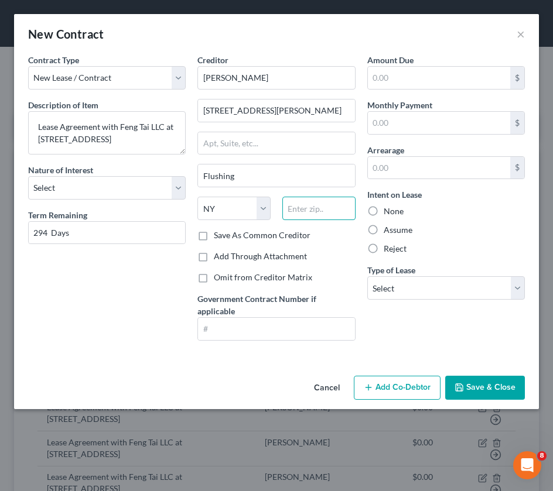
click at [300, 210] on input "text" at bounding box center [318, 208] width 73 height 23
type input "11355"
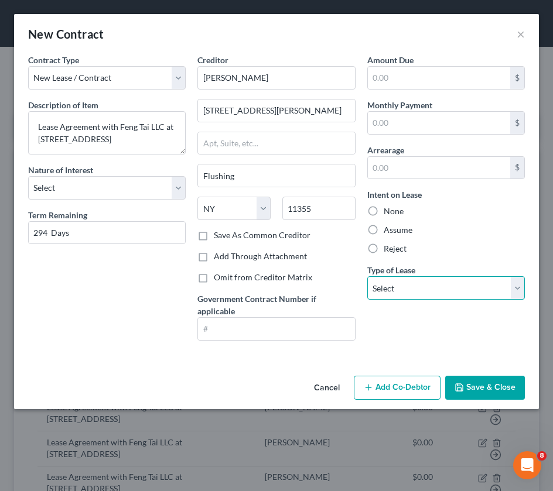
click at [419, 280] on select "Select Real Estate Car Other" at bounding box center [446, 287] width 158 height 23
select select "0"
click at [367, 276] on select "Select Real Estate Car Other" at bounding box center [446, 287] width 158 height 23
click at [463, 342] on div "Cancel Add Co-Debtor Save & Close" at bounding box center [276, 390] width 525 height 39
click at [466, 342] on button "Save & Close" at bounding box center [485, 388] width 80 height 25
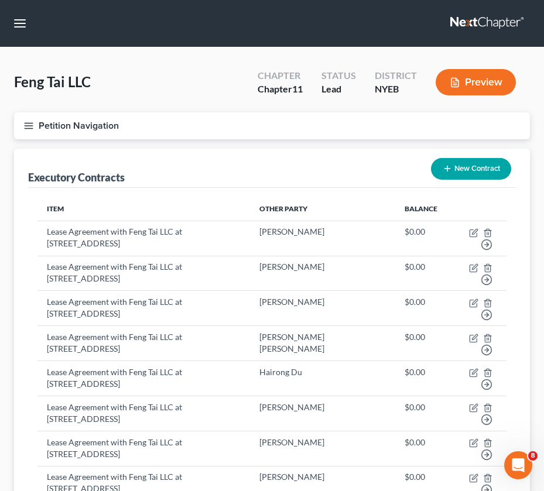
click at [225, 86] on div "Feng Tai LLC Upgraded Chapter Chapter 11 Status Lead District NYEB Preview" at bounding box center [272, 86] width 516 height 51
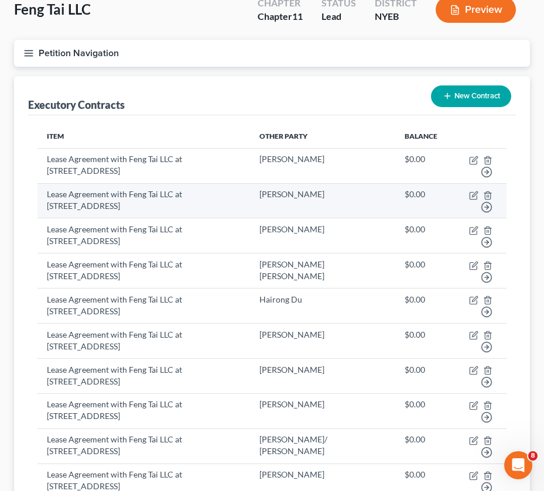
scroll to position [185, 0]
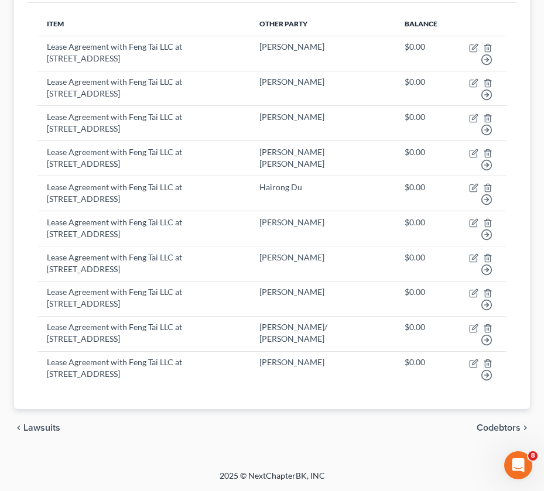
click at [282, 342] on div "chevron_left Lawsuits Codebtors chevron_right" at bounding box center [272, 427] width 516 height 37
click at [125, 342] on div "Petition Navigation Case Dashboard Payments Invoices Payments Payments Credit R…" at bounding box center [272, 191] width 516 height 529
drag, startPoint x: 246, startPoint y: 419, endPoint x: 244, endPoint y: 410, distance: 9.0
click at [246, 342] on div "chevron_left Lawsuits Codebtors chevron_right" at bounding box center [272, 427] width 516 height 37
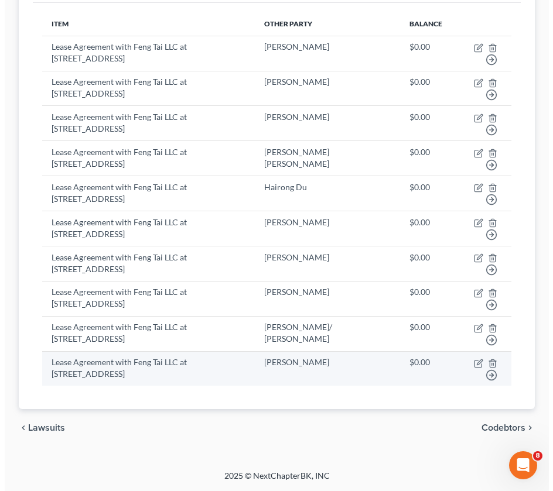
scroll to position [0, 0]
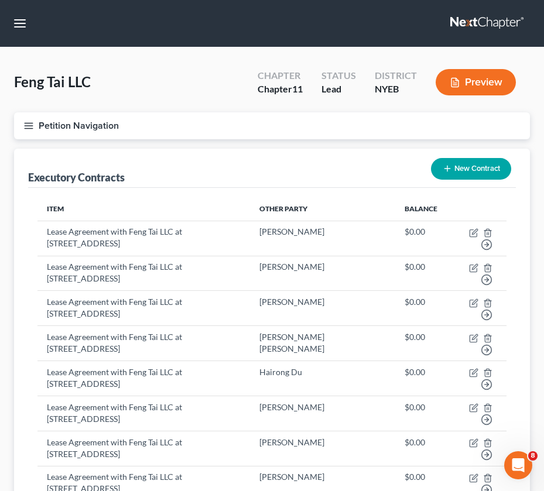
click at [443, 165] on icon "button" at bounding box center [447, 168] width 9 height 9
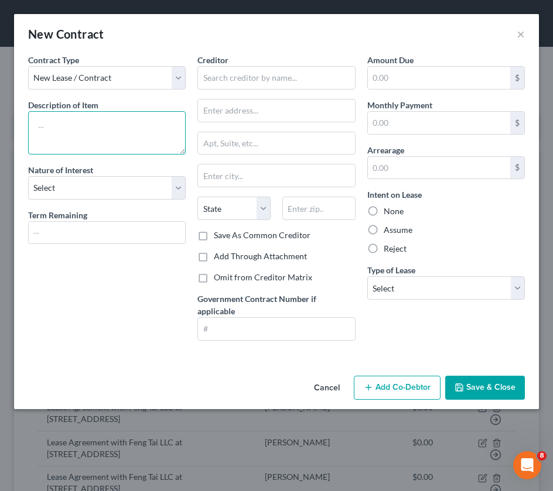
click at [90, 130] on textarea at bounding box center [107, 132] width 158 height 43
paste textarea "Lease Agreement with Feng Tai LLC at 43-18 Union Street Flushing NY Apt 4A"
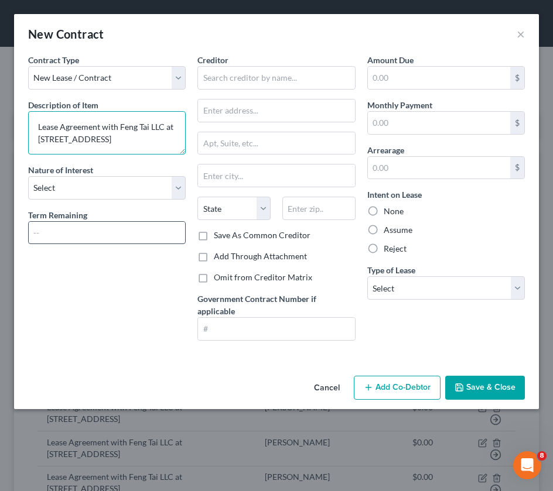
type textarea "Lease Agreement with Feng Tai LLC at 43-18 Union Street Flushing NY Apt 2D"
click at [152, 230] on input "text" at bounding box center [107, 233] width 156 height 22
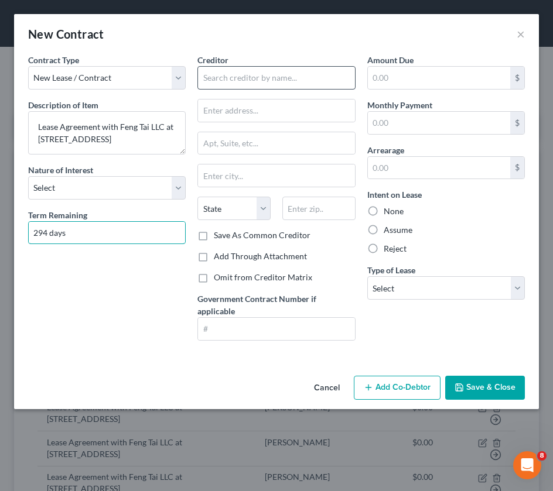
type input "294 days"
click at [250, 73] on input "text" at bounding box center [276, 77] width 158 height 23
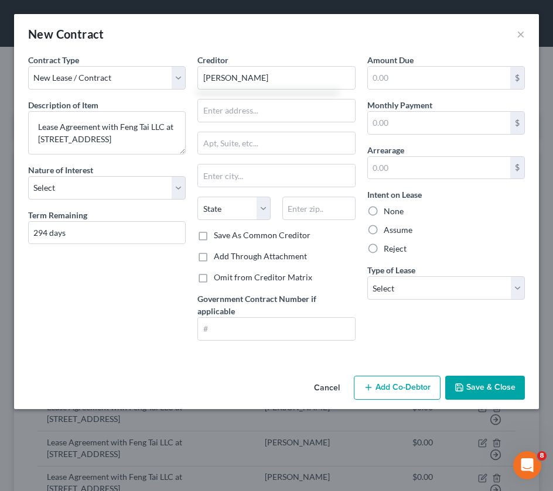
type input "Yi Jiang Guo"
click at [234, 114] on input "text" at bounding box center [276, 111] width 156 height 22
type input "43-18 Union Street"
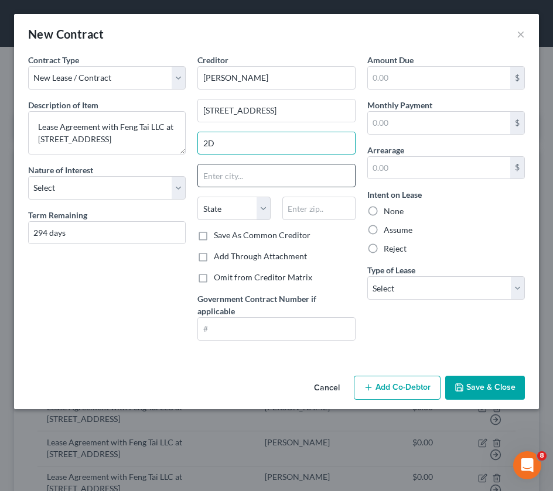
type input "2D"
click at [263, 183] on input "text" at bounding box center [276, 176] width 156 height 22
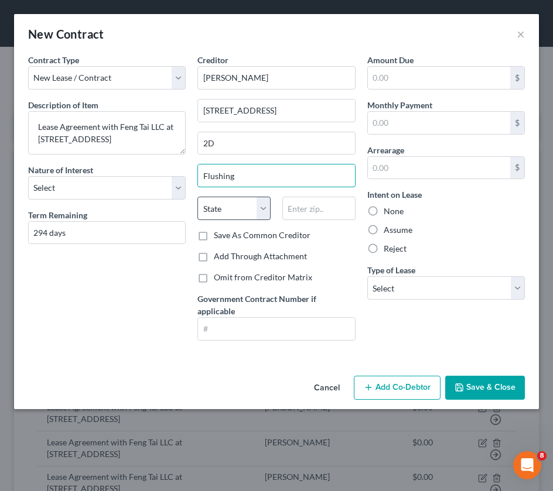
type input "Flushing"
click at [247, 200] on select "State AL AK AR AZ CA CO CT DE DC FL GA GU HI ID IL IN IA KS KY LA ME MD MA MI M…" at bounding box center [233, 208] width 73 height 23
select select "35"
click at [197, 197] on select "State AL AK AR AZ CA CO CT DE DC FL GA GU HI ID IL IN IA KS KY LA ME MD MA MI M…" at bounding box center [233, 208] width 73 height 23
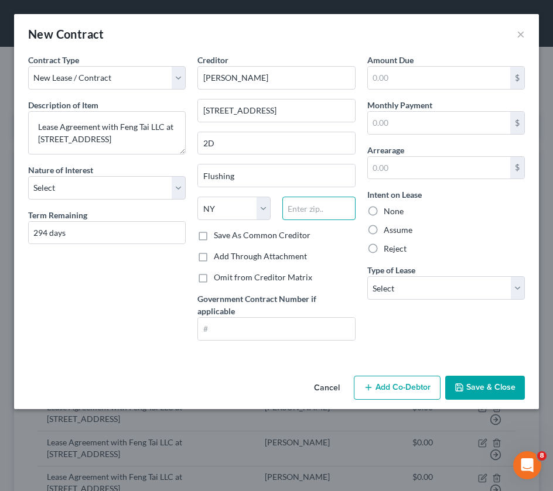
click at [303, 210] on input "text" at bounding box center [318, 208] width 73 height 23
type input "11355"
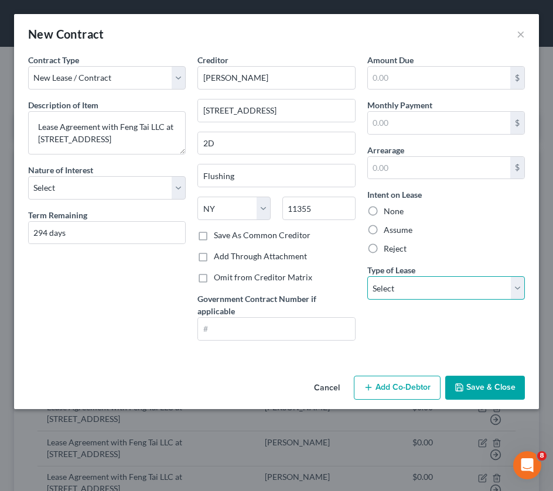
click at [425, 286] on select "Select Real Estate Car Other" at bounding box center [446, 287] width 158 height 23
select select "0"
click at [367, 276] on select "Select Real Estate Car Other" at bounding box center [446, 287] width 158 height 23
click at [488, 342] on button "Save & Close" at bounding box center [485, 388] width 80 height 25
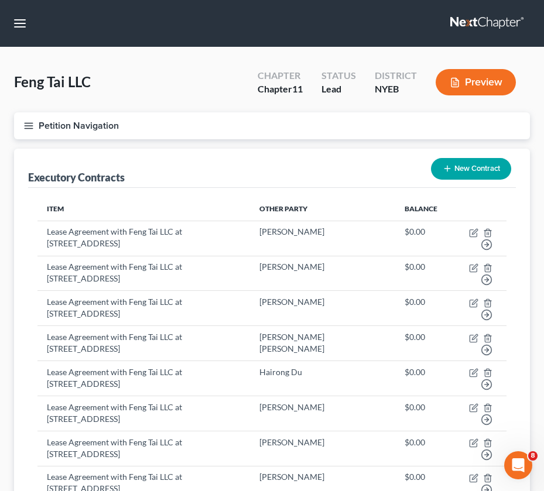
click at [208, 176] on div "Executory Contracts New Contract" at bounding box center [272, 168] width 488 height 39
click at [454, 177] on button "New Contract" at bounding box center [471, 169] width 80 height 22
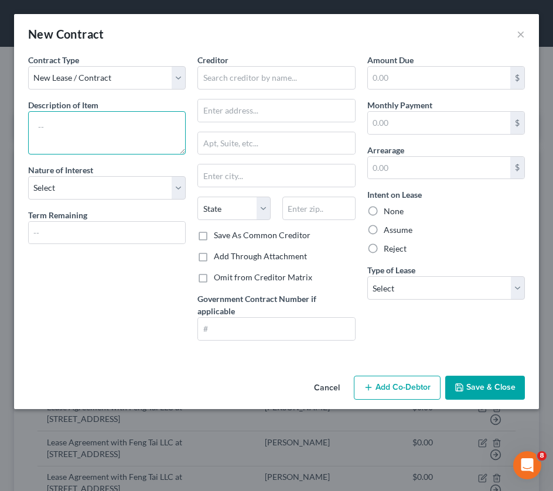
click at [119, 129] on textarea at bounding box center [107, 132] width 158 height 43
paste textarea "Lease Agreement with Feng Tai LLC at 43-18 Union Street Flushing NY Apt 4A"
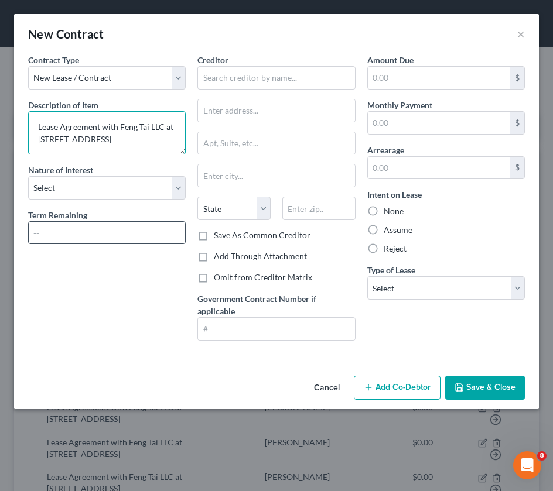
type textarea "Lease Agreement with Feng Tai LLC at 43-18 Union Street Flushing NY Apt 3A"
click at [86, 237] on input "text" at bounding box center [107, 233] width 156 height 22
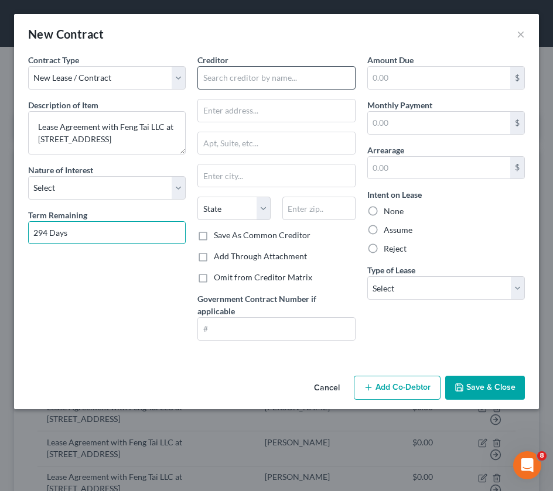
type input "294 Days"
click at [269, 78] on input "text" at bounding box center [276, 77] width 158 height 23
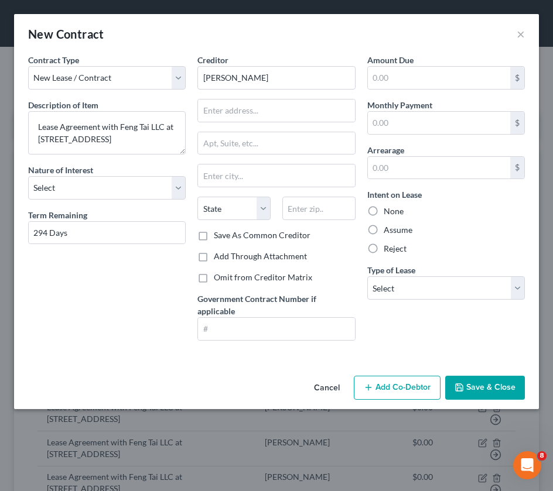
type input "Xing Qiu Sun"
click at [225, 107] on input "text" at bounding box center [276, 111] width 156 height 22
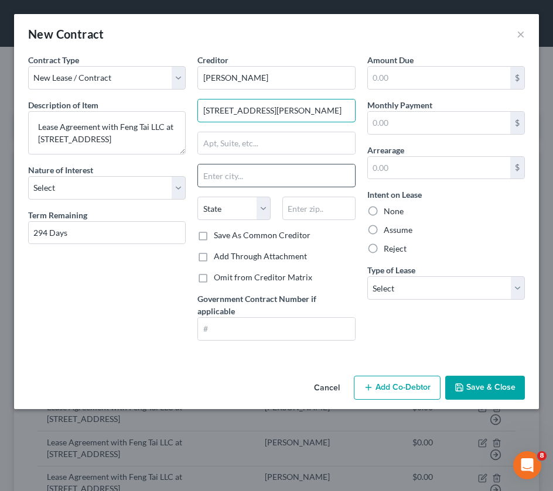
type input "44 Hester Street"
click at [229, 175] on input "text" at bounding box center [276, 176] width 156 height 22
type input "New York"
drag, startPoint x: 279, startPoint y: 182, endPoint x: 196, endPoint y: 171, distance: 83.2
click at [196, 171] on div "Creditor * Xing Qiu Sun 44 Hester Street New York State AL AK AR AZ CA CO CT DE…" at bounding box center [275, 202] width 169 height 296
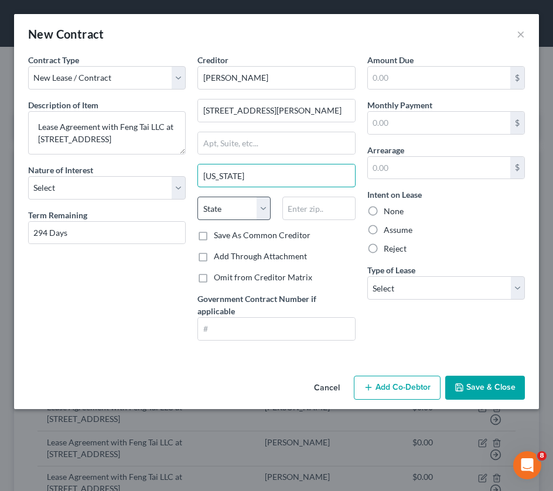
type input "New York"
click at [239, 200] on select "State AL AK AR AZ CA CO CT DE DC FL GA GU HI ID IL IN IA KS KY LA ME MD MA MI M…" at bounding box center [233, 208] width 73 height 23
select select "35"
click at [197, 197] on select "State AL AK AR AZ CA CO CT DE DC FL GA GU HI ID IL IN IA KS KY LA ME MD MA MI M…" at bounding box center [233, 208] width 73 height 23
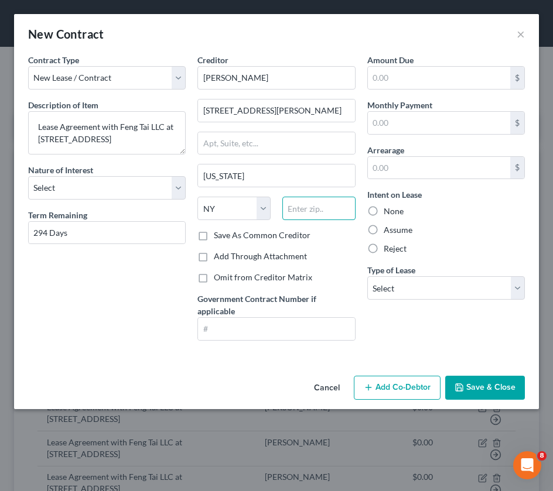
click at [301, 214] on input "text" at bounding box center [318, 208] width 73 height 23
type input "10002"
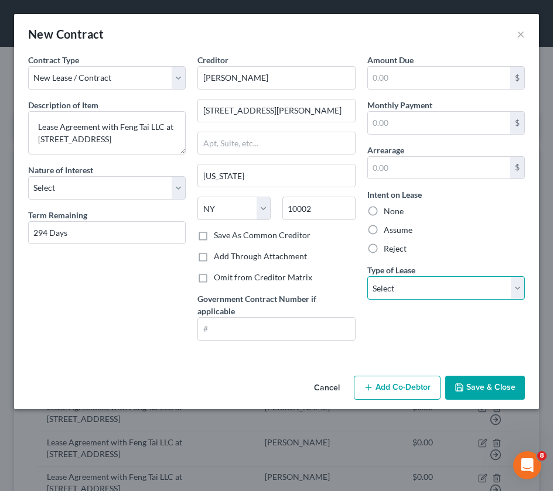
click at [403, 282] on select "Select Real Estate Car Other" at bounding box center [446, 287] width 158 height 23
select select "0"
click at [367, 276] on select "Select Real Estate Car Other" at bounding box center [446, 287] width 158 height 23
drag, startPoint x: 471, startPoint y: 389, endPoint x: 347, endPoint y: 156, distance: 263.5
click at [352, 156] on div "New Contract × Contract Type New Lease / Contract New Timeshare Description of …" at bounding box center [276, 211] width 525 height 395
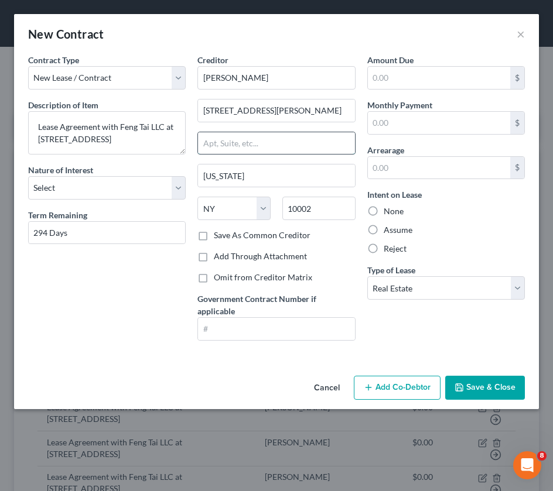
click at [288, 146] on input "text" at bounding box center [276, 143] width 156 height 22
type input "502"
click at [500, 342] on button "Save & Close" at bounding box center [485, 388] width 80 height 25
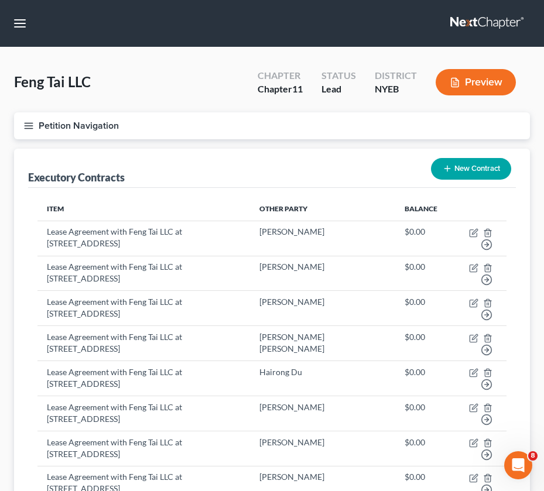
click at [194, 181] on div "Executory Contracts New Contract" at bounding box center [272, 168] width 488 height 39
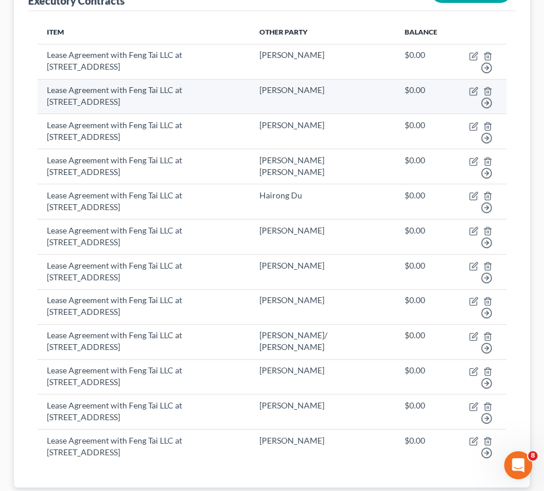
scroll to position [255, 0]
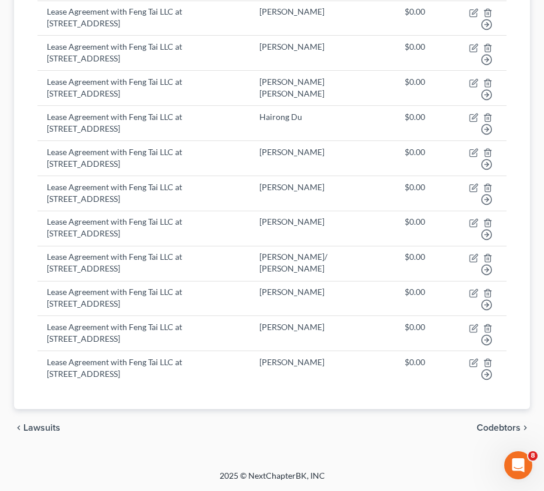
click at [28, 150] on div "Item Other Party Balance Lease Agreement with Feng Tai LLC at 43-18 Union Stree…" at bounding box center [272, 171] width 488 height 477
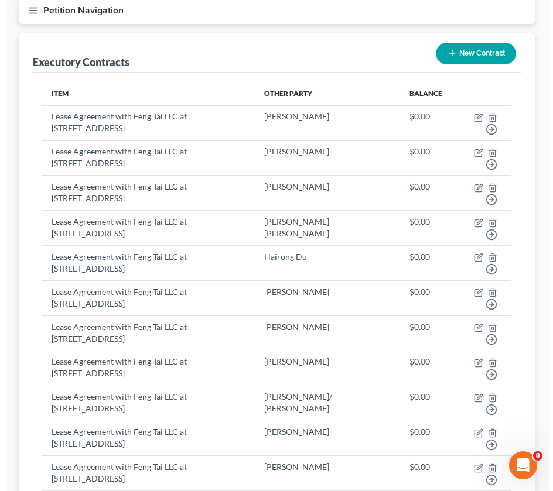
scroll to position [0, 0]
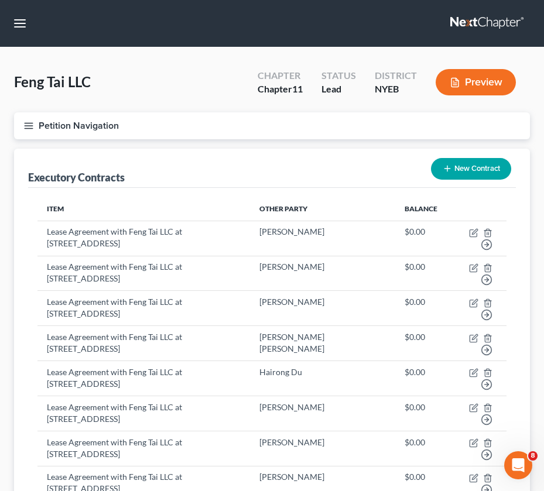
click at [450, 169] on icon "button" at bounding box center [447, 168] width 9 height 9
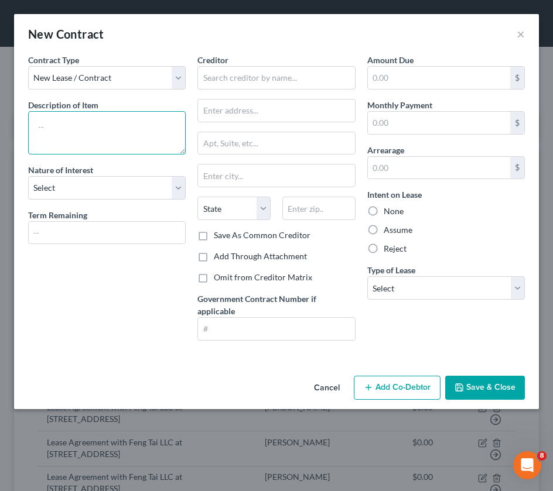
click at [124, 131] on textarea at bounding box center [107, 132] width 158 height 43
paste textarea "Lease Agreement with Feng Tai LLC at 43-18 Union Street Flushing NY Apt 4A"
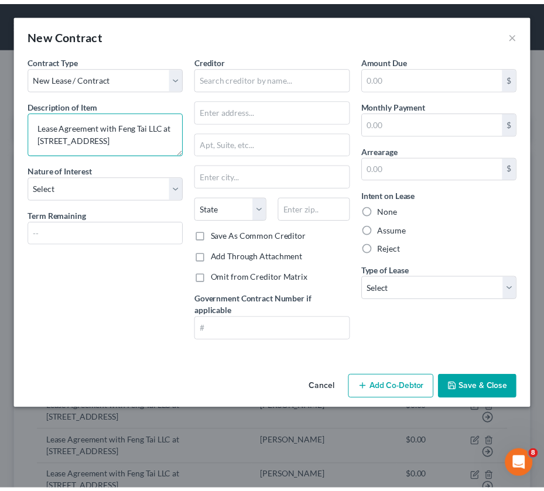
scroll to position [2, 0]
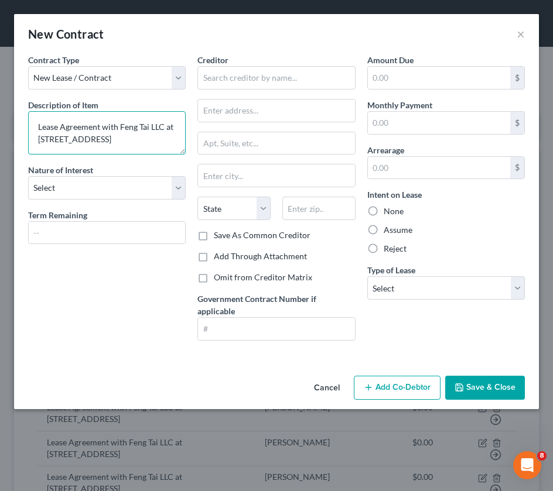
click at [83, 153] on textarea "Lease Agreement with Feng Tai LLC at 43-18 Union Street Flushing NY Apt 4A" at bounding box center [107, 132] width 158 height 43
type textarea "Lease Agreement with Feng Tai LLC at 43-18 Union Street Flushing NY Apt 3B"
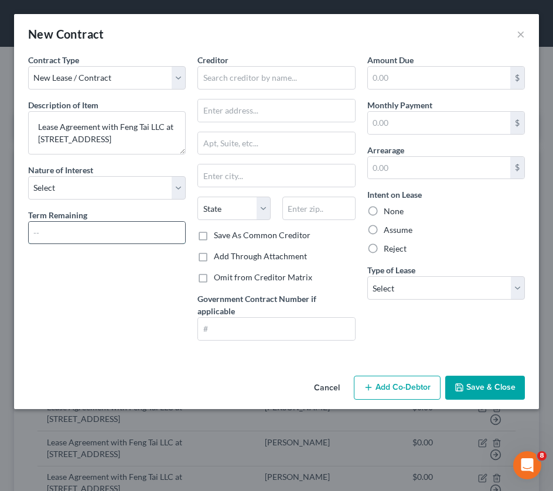
click at [69, 242] on input "text" at bounding box center [107, 233] width 156 height 22
type input "294 Days"
type input "502"
type input "New York"
type input "10002"
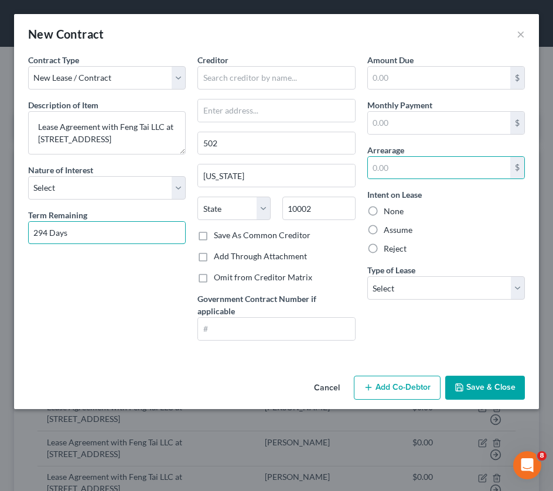
select select "35"
select select
click at [553, 290] on html "Home New Case Client Portal Mandelbaum Barrett PC vroldan@mblawfirm.com My Acco…" at bounding box center [276, 373] width 553 height 747
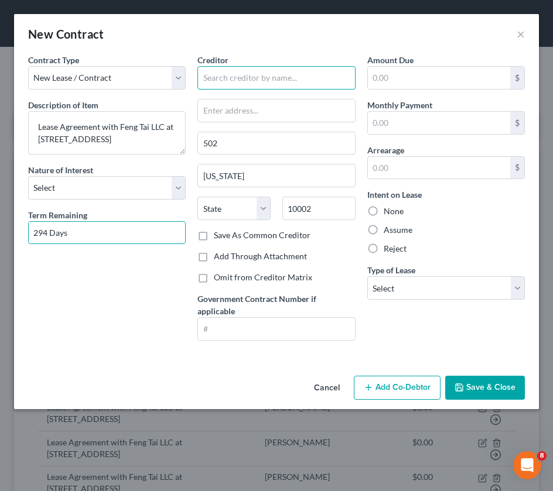
click at [284, 74] on input "text" at bounding box center [276, 77] width 158 height 23
click at [221, 78] on input "Huay Xu" at bounding box center [276, 77] width 158 height 23
type input "Huayi Xu"
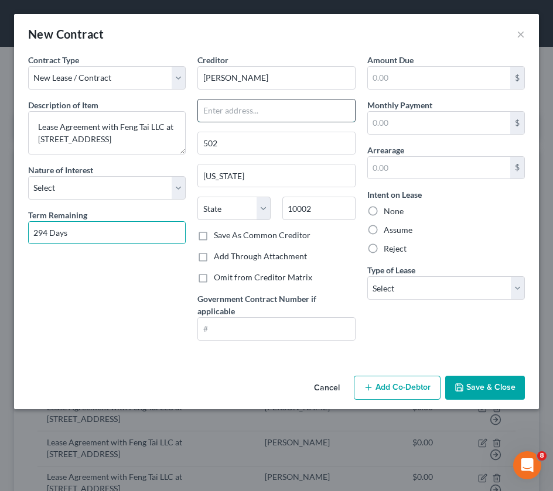
click at [269, 114] on input "text" at bounding box center [276, 111] width 156 height 22
type input "43-18 Union Street"
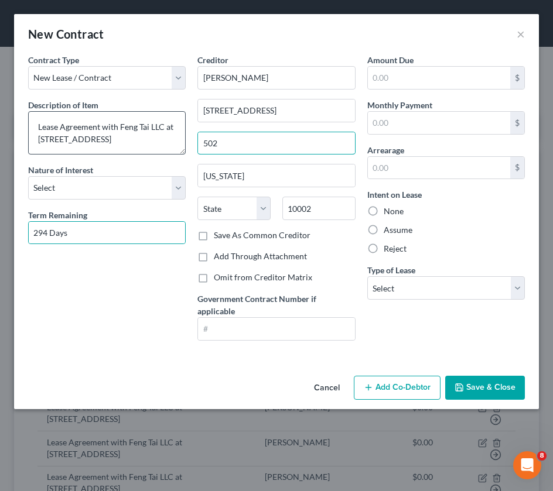
drag, startPoint x: 246, startPoint y: 142, endPoint x: 180, endPoint y: 127, distance: 67.8
click at [180, 129] on div "Contract Type New Lease / Contract New Timeshare Description of non-residential…" at bounding box center [276, 202] width 508 height 296
type input "3b"
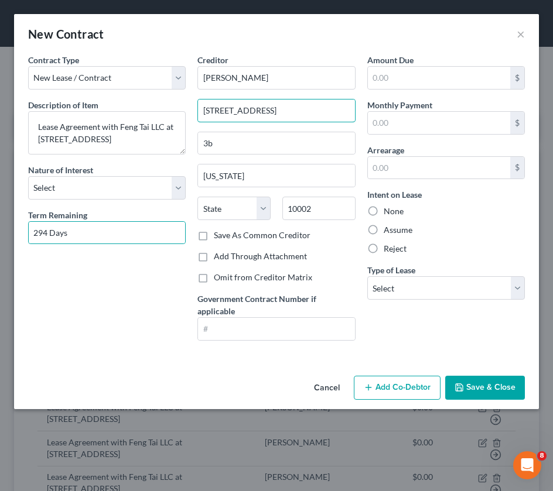
drag, startPoint x: 279, startPoint y: 114, endPoint x: 108, endPoint y: 102, distance: 171.4
click at [108, 102] on div "Contract Type New Lease / Contract New Timeshare Description of non-residential…" at bounding box center [276, 202] width 508 height 296
type input "1450 110th St"
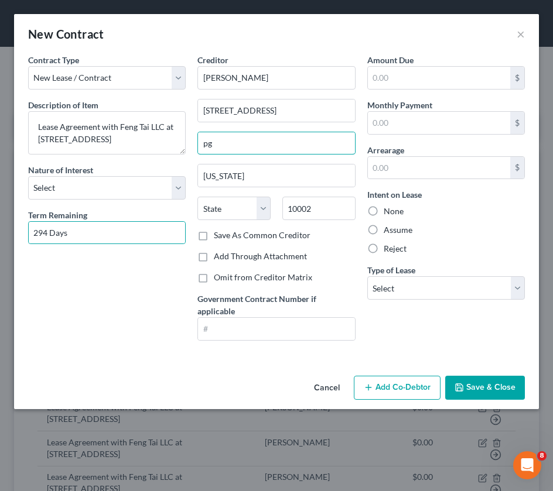
type input "p"
type input "P"
type input "PH S02"
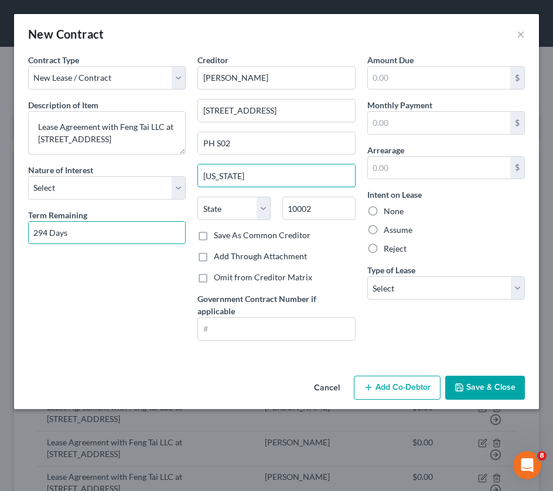
drag, startPoint x: 252, startPoint y: 179, endPoint x: 172, endPoint y: 167, distance: 81.0
click at [186, 171] on div "Contract Type New Lease / Contract New Timeshare Description of non-residential…" at bounding box center [276, 202] width 508 height 296
type input "c"
type input "College Point"
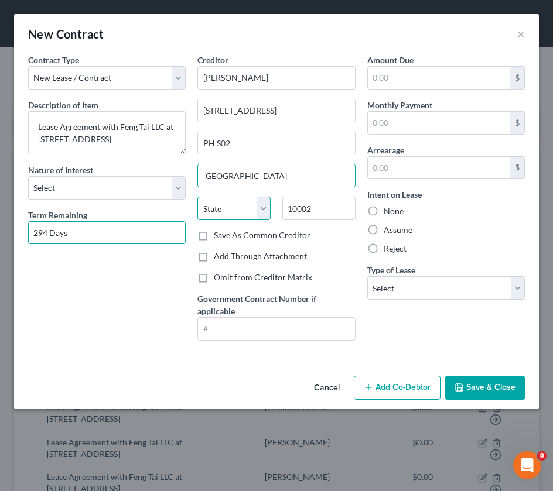
click at [228, 218] on select "State AL AK AR AZ CA CO CT DE DC FL GA GU HI ID IL IN IA KS KY LA ME MD MA MI M…" at bounding box center [233, 208] width 73 height 23
select select "35"
click at [197, 197] on select "State AL AK AR AZ CA CO CT DE DC FL GA GU HI ID IL IN IA KS KY LA ME MD MA MI M…" at bounding box center [233, 208] width 73 height 23
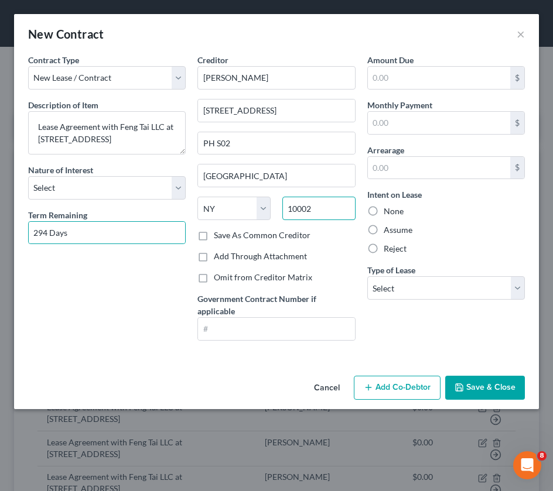
drag, startPoint x: 326, startPoint y: 208, endPoint x: 241, endPoint y: 196, distance: 85.2
click at [241, 196] on div "Creditor * Huayi Xu 1450 110th St PH S02 College Point State AL AK AR AZ CA CO …" at bounding box center [276, 142] width 158 height 176
type input "11356"
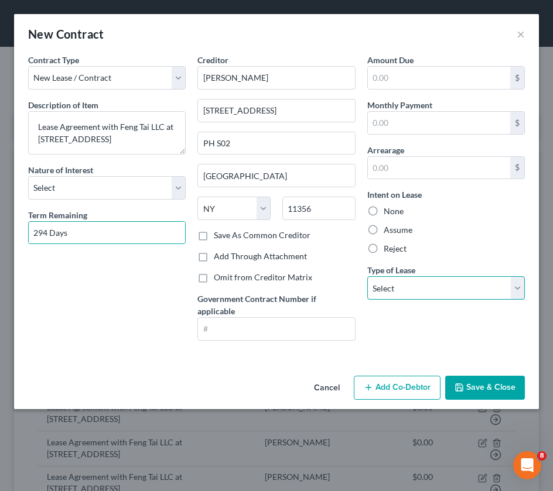
click at [439, 284] on select "Select Real Estate Car Other" at bounding box center [446, 287] width 158 height 23
select select "0"
click at [367, 276] on select "Select Real Estate Car Other" at bounding box center [446, 287] width 158 height 23
click at [477, 342] on button "Save & Close" at bounding box center [485, 388] width 80 height 25
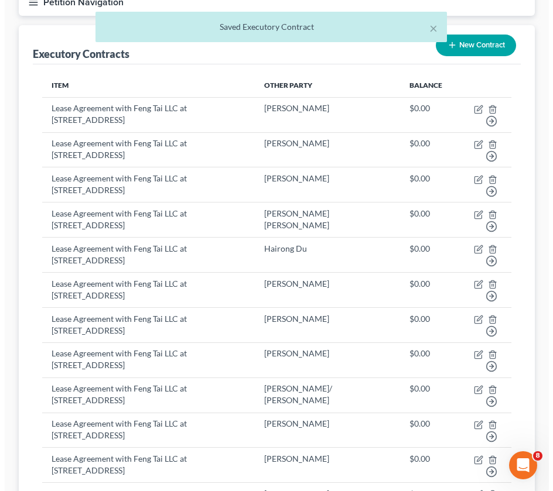
scroll to position [0, 0]
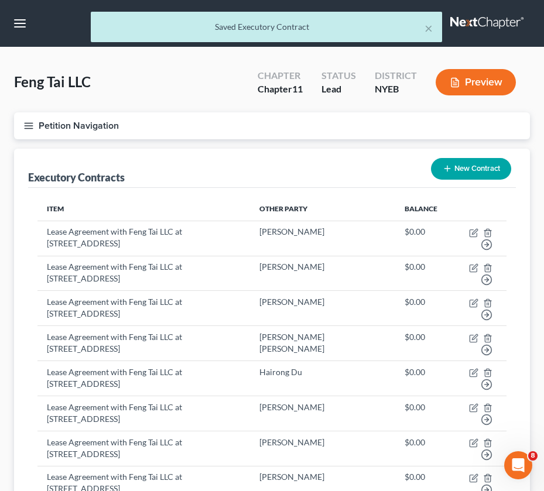
click at [498, 85] on button "Preview" at bounding box center [476, 82] width 80 height 26
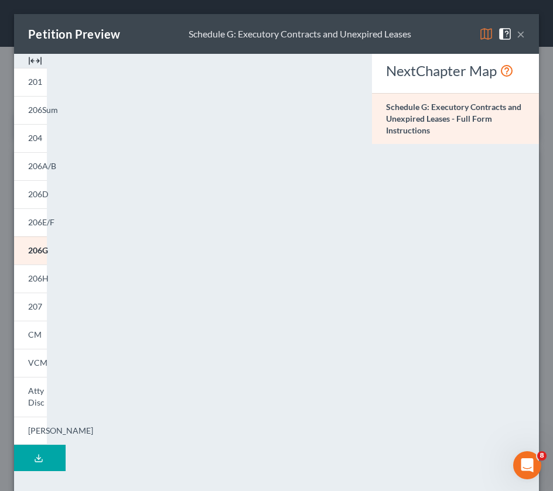
drag, startPoint x: 53, startPoint y: 197, endPoint x: 81, endPoint y: 195, distance: 27.6
click at [53, 197] on div "<object ng-attr-data='https://nextchapter-prod.s3.amazonaws.com/pdfs/e8ebec8b-a…" at bounding box center [209, 350] width 313 height 593
